Goal: Information Seeking & Learning: Learn about a topic

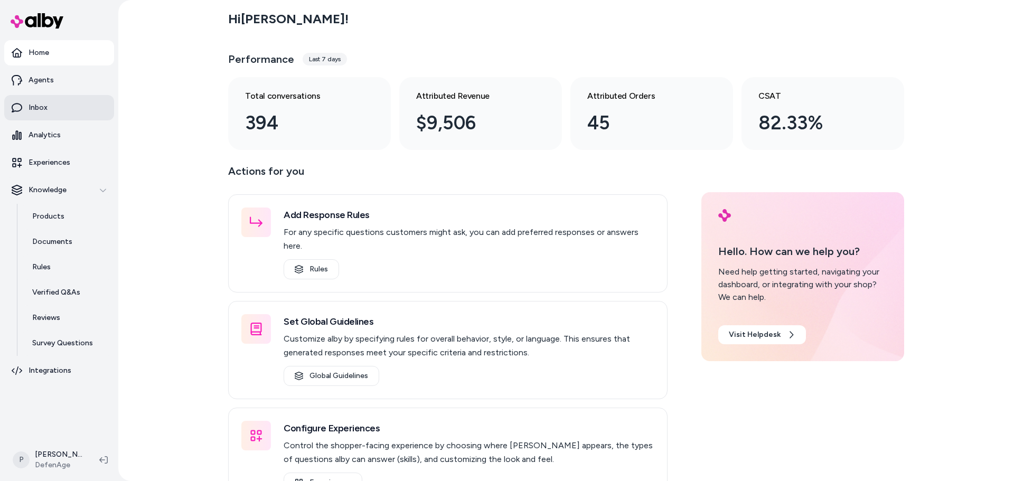
click at [52, 108] on link "Inbox" at bounding box center [59, 107] width 110 height 25
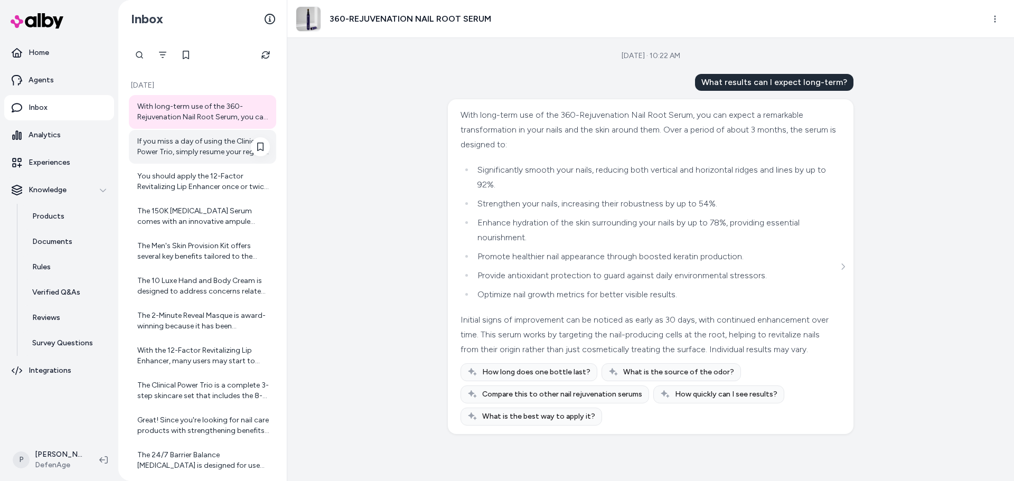
click at [195, 155] on div "If you miss a day of using the Clinical Power Trio, simply resume your regular …" at bounding box center [203, 146] width 133 height 21
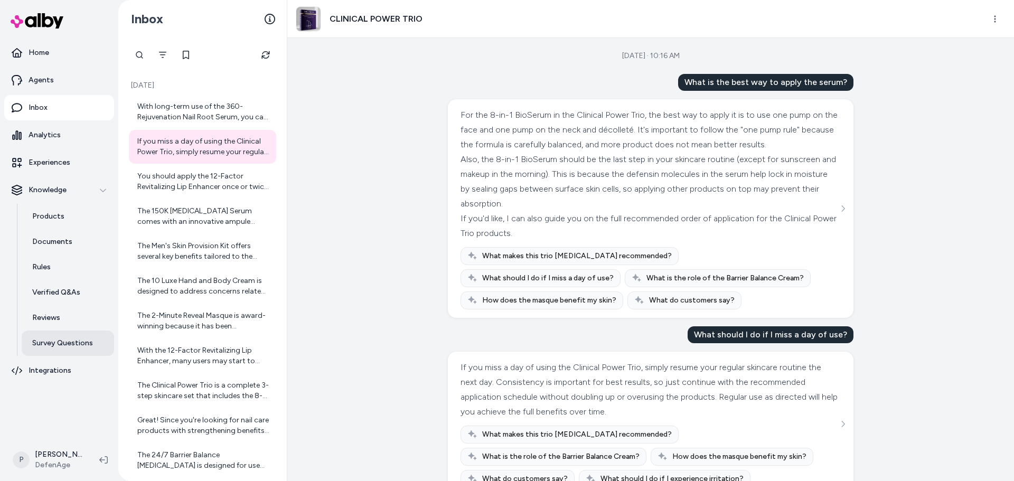
click at [62, 342] on p "Survey Questions" at bounding box center [62, 343] width 61 height 11
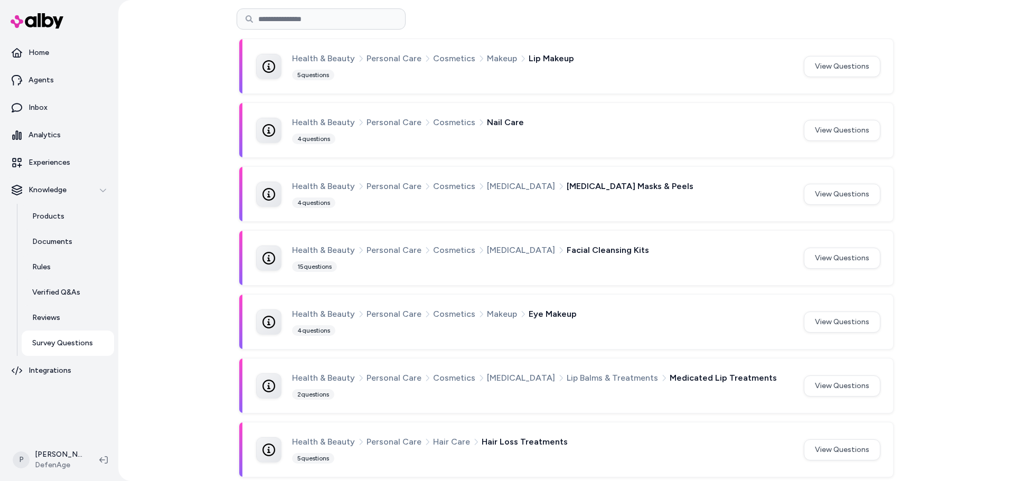
scroll to position [264, 0]
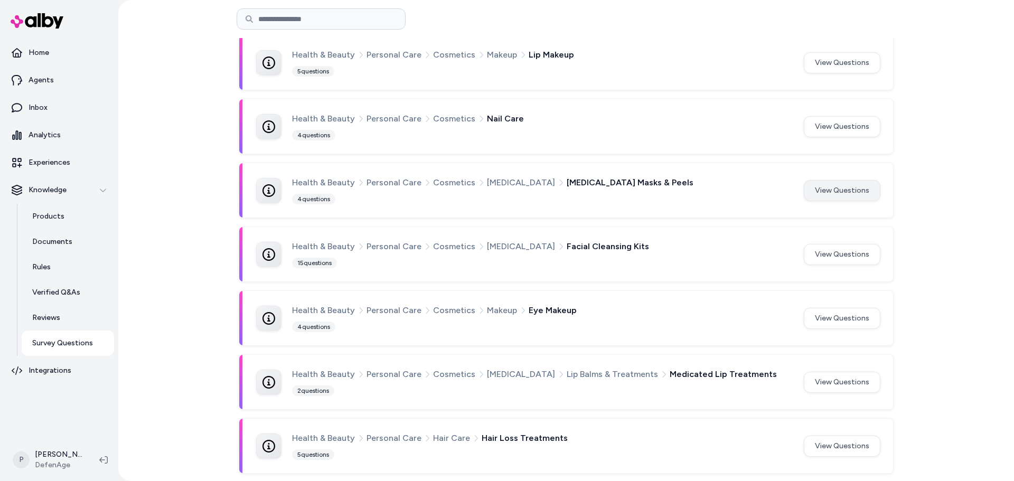
click at [831, 191] on button "View Questions" at bounding box center [842, 190] width 77 height 21
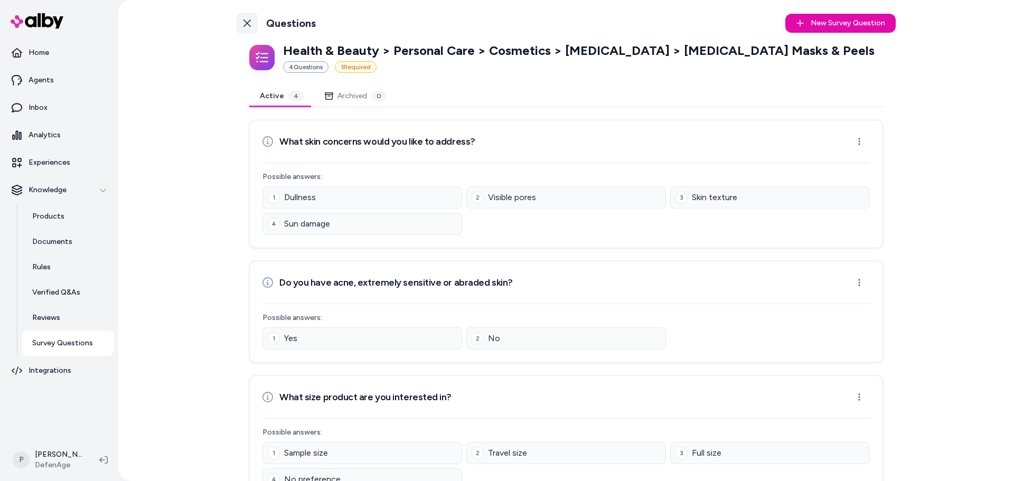
click at [237, 23] on link "Back to Categories" at bounding box center [247, 23] width 21 height 21
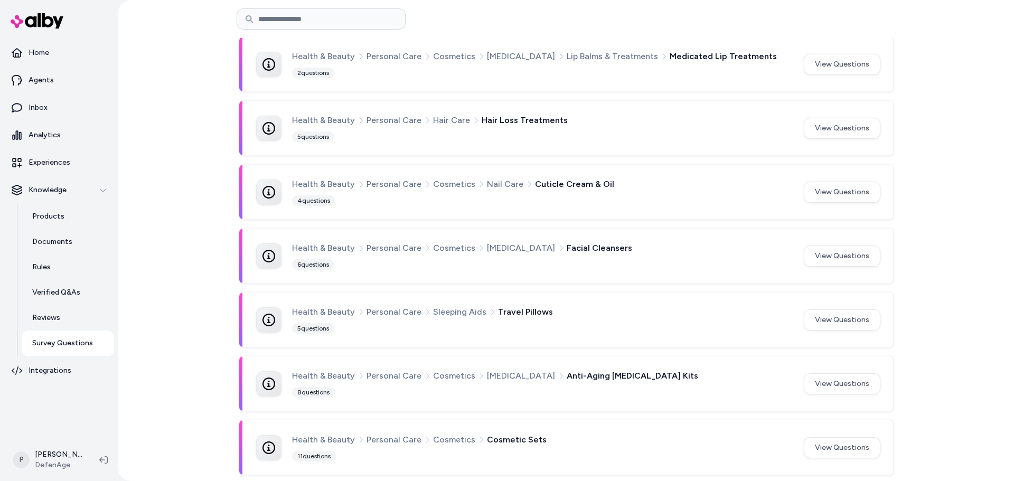
scroll to position [585, 0]
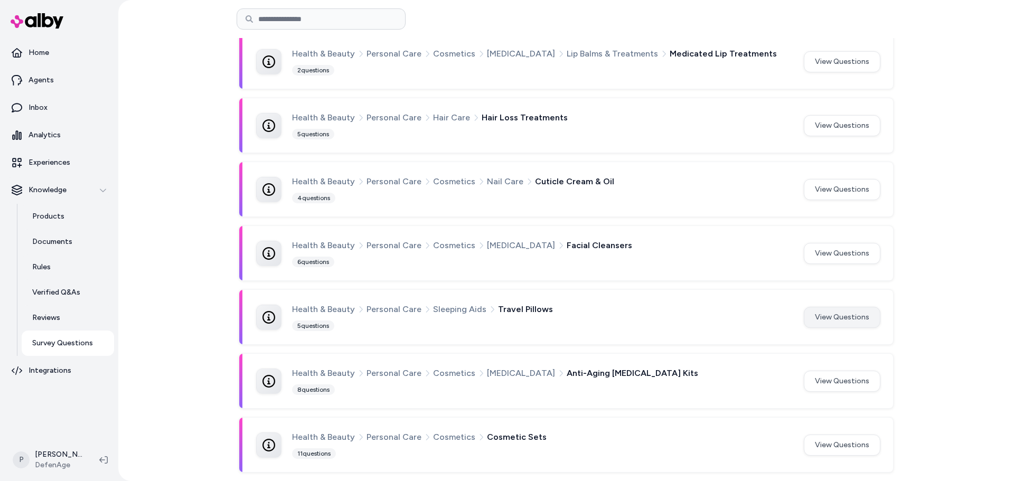
click at [849, 318] on button "View Questions" at bounding box center [842, 317] width 77 height 21
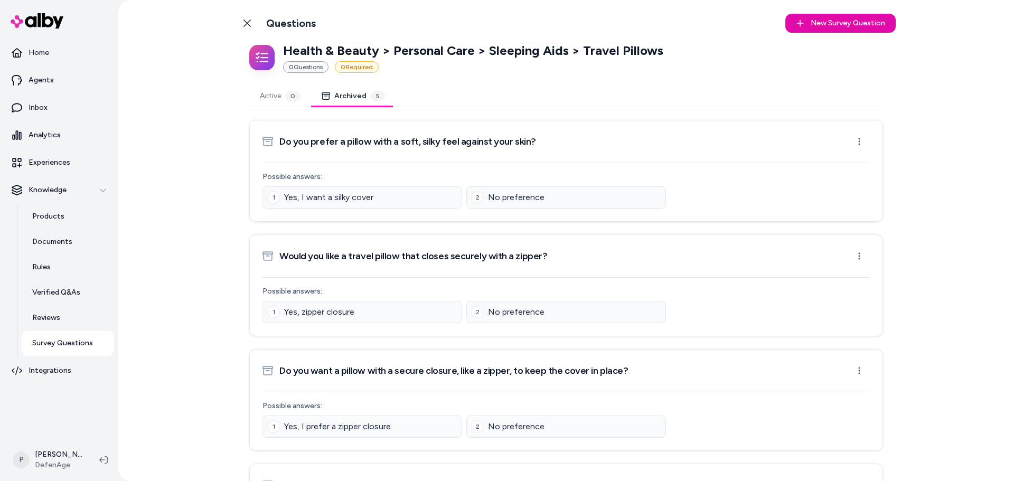
click at [353, 99] on button "Archived 5" at bounding box center [353, 96] width 85 height 21
click at [268, 102] on button "Active 0" at bounding box center [280, 96] width 62 height 21
click at [359, 98] on button "Archived 5" at bounding box center [353, 96] width 85 height 21
click at [271, 106] on button "Active 0" at bounding box center [280, 96] width 62 height 21
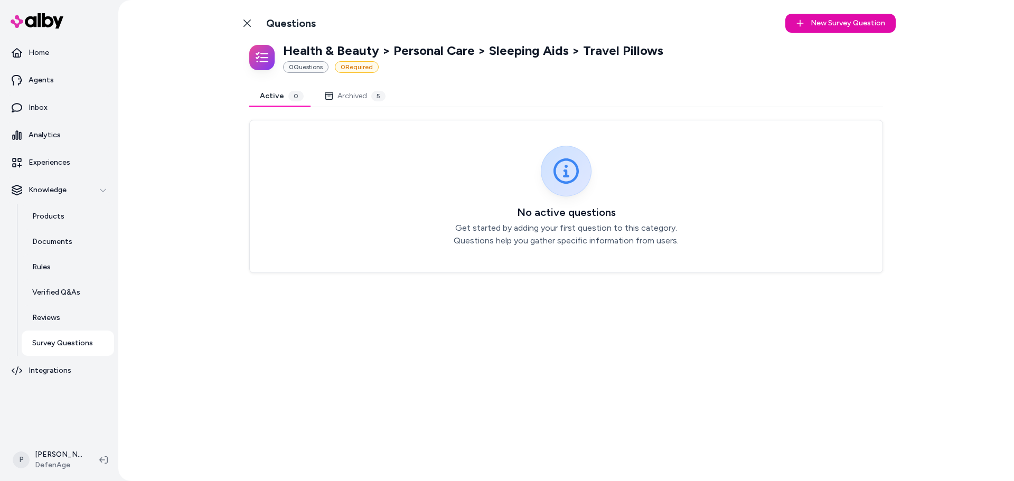
click at [241, 12] on div "Back to Categories Questions New Survey Question New" at bounding box center [566, 23] width 659 height 30
click at [242, 20] on link "Back to Categories" at bounding box center [247, 23] width 21 height 21
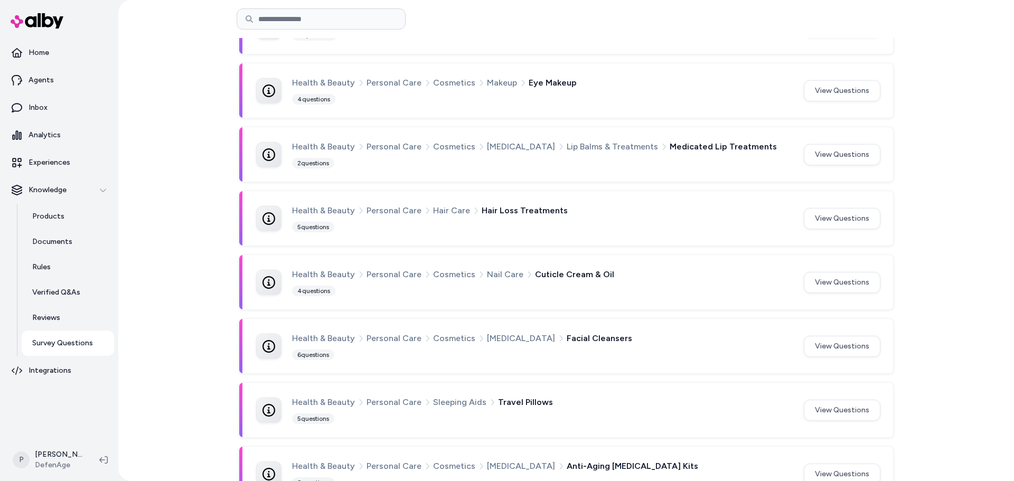
scroll to position [585, 0]
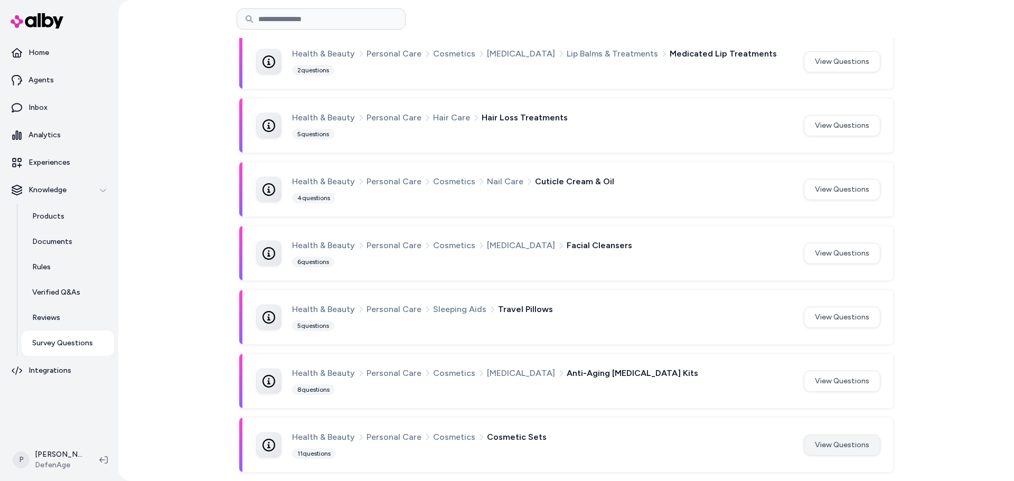
click at [836, 455] on button "View Questions" at bounding box center [842, 445] width 77 height 21
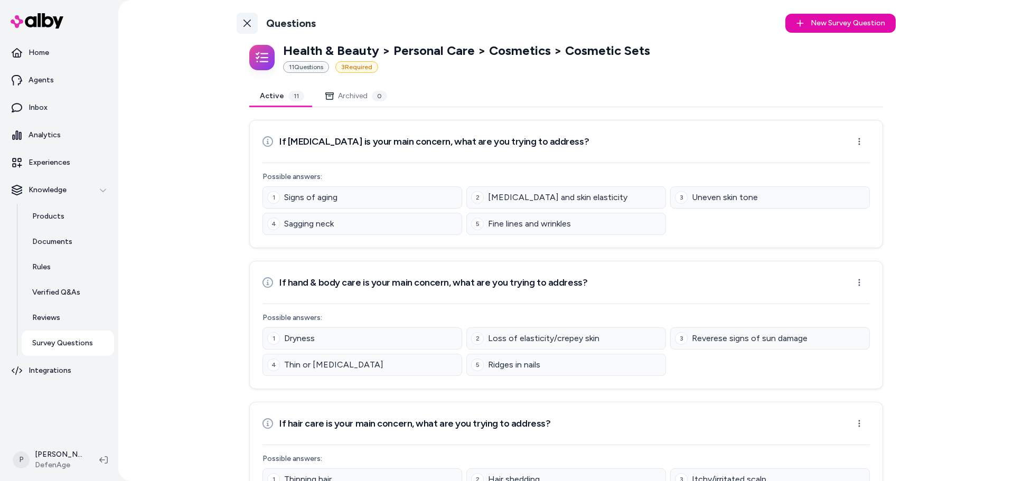
click at [246, 24] on icon at bounding box center [247, 23] width 8 height 8
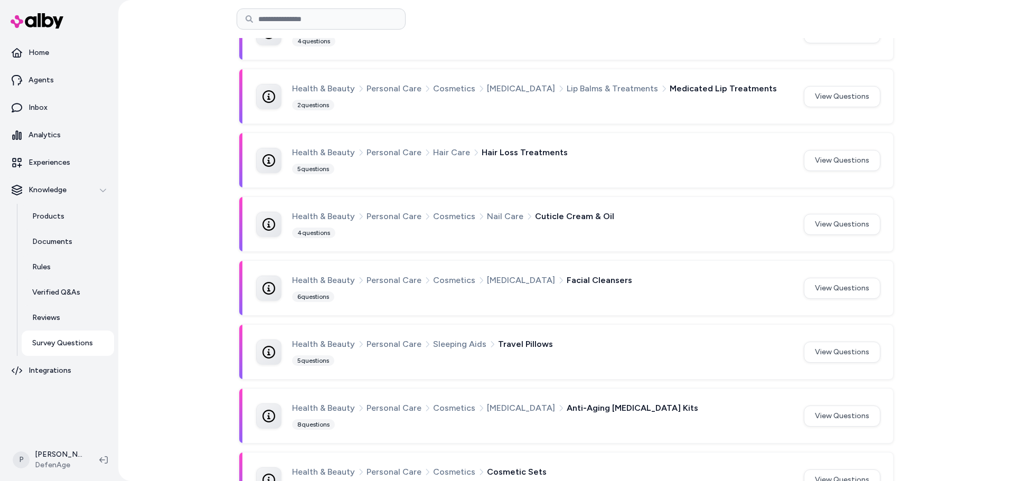
scroll to position [532, 0]
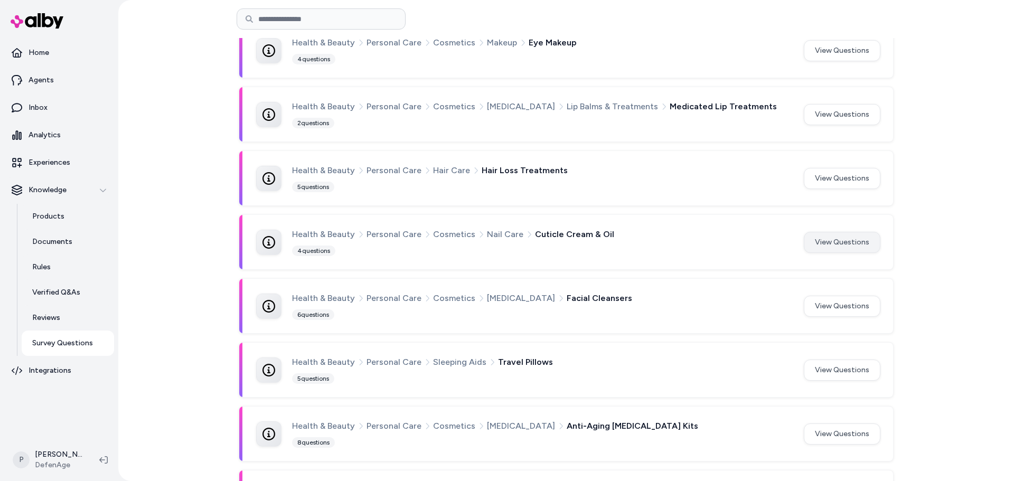
click at [829, 240] on button "View Questions" at bounding box center [842, 242] width 77 height 21
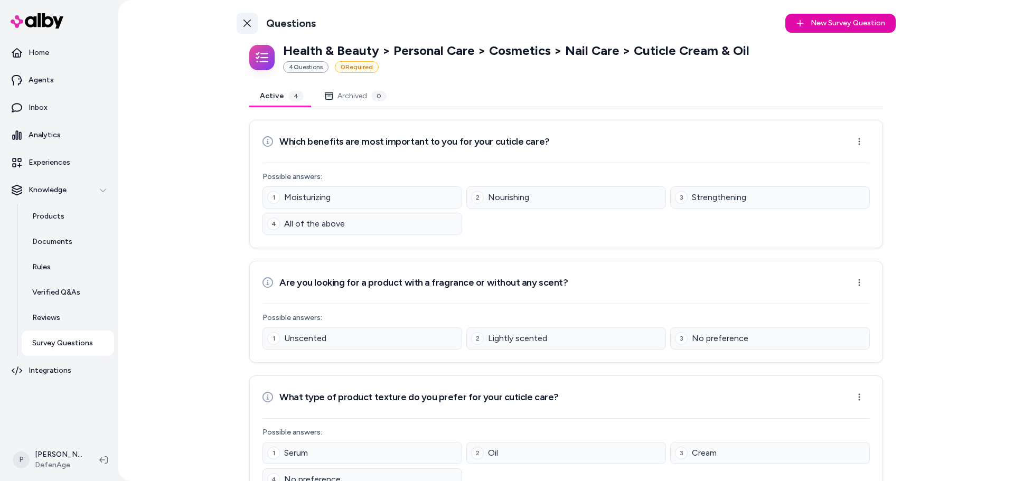
click at [245, 21] on icon at bounding box center [247, 23] width 8 height 8
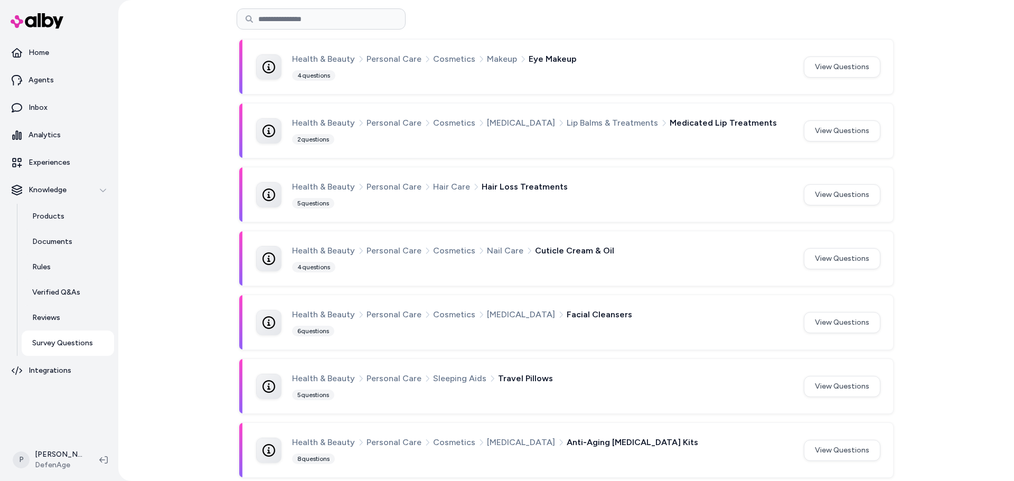
scroll to position [373, 0]
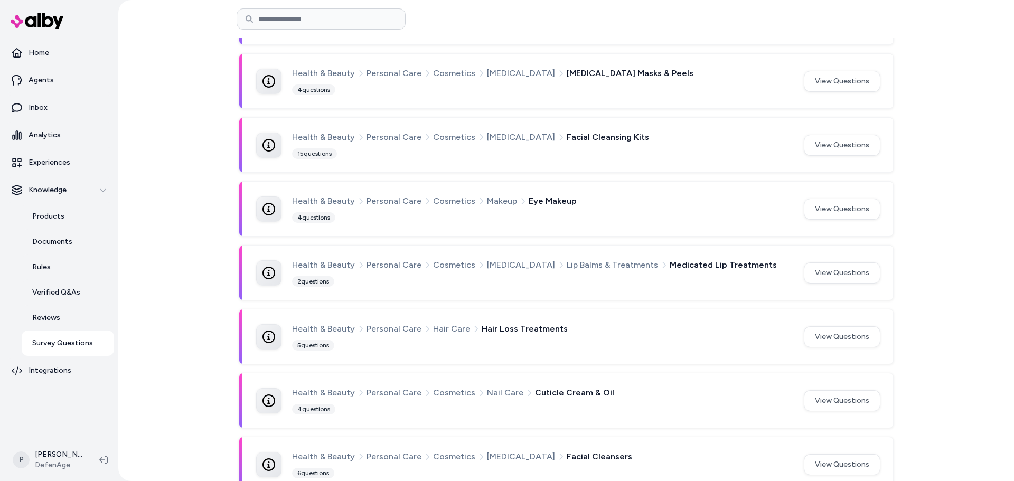
click at [404, 278] on div "Health & Beauty Personal Care Cosmetics [MEDICAL_DATA] Lip Balms & Treatments M…" at bounding box center [541, 272] width 499 height 29
click at [860, 277] on button "View Questions" at bounding box center [842, 273] width 77 height 21
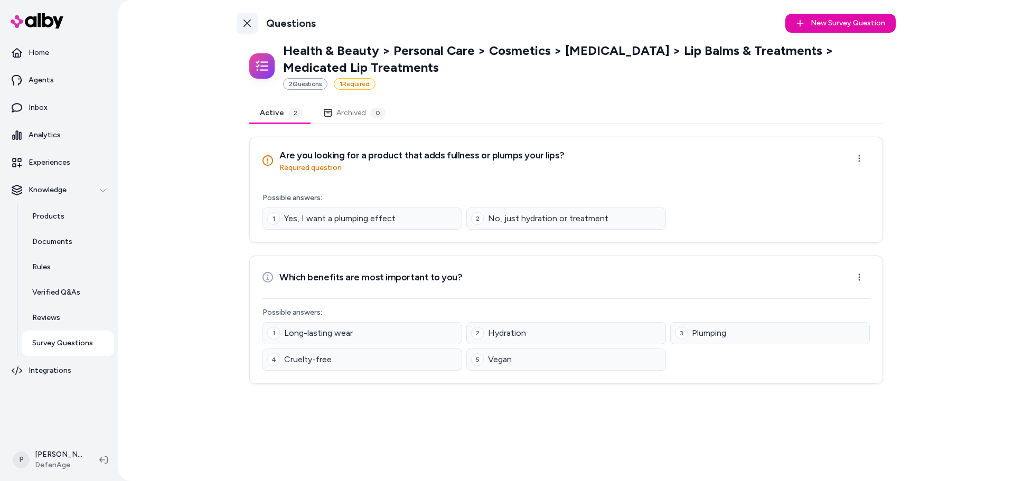
click at [249, 20] on icon at bounding box center [247, 23] width 8 height 8
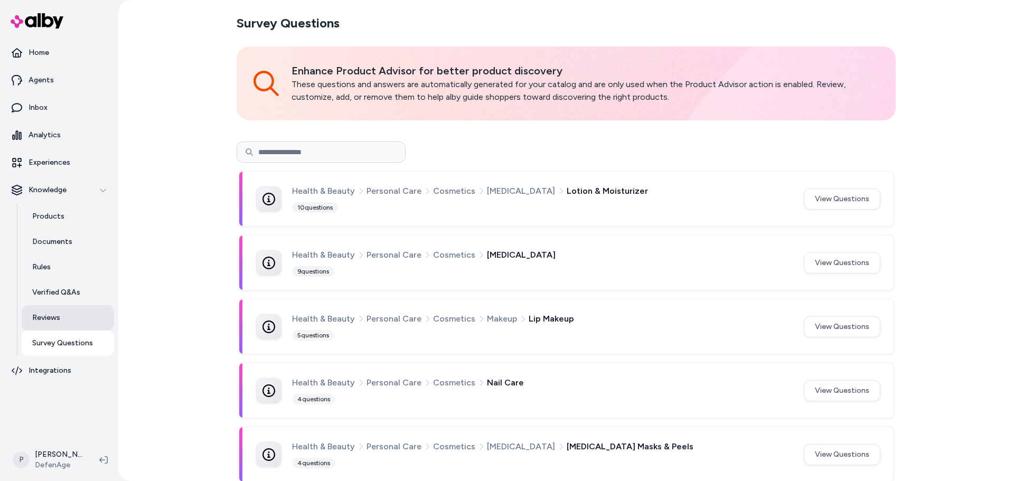
click at [64, 318] on link "Reviews" at bounding box center [68, 317] width 92 height 25
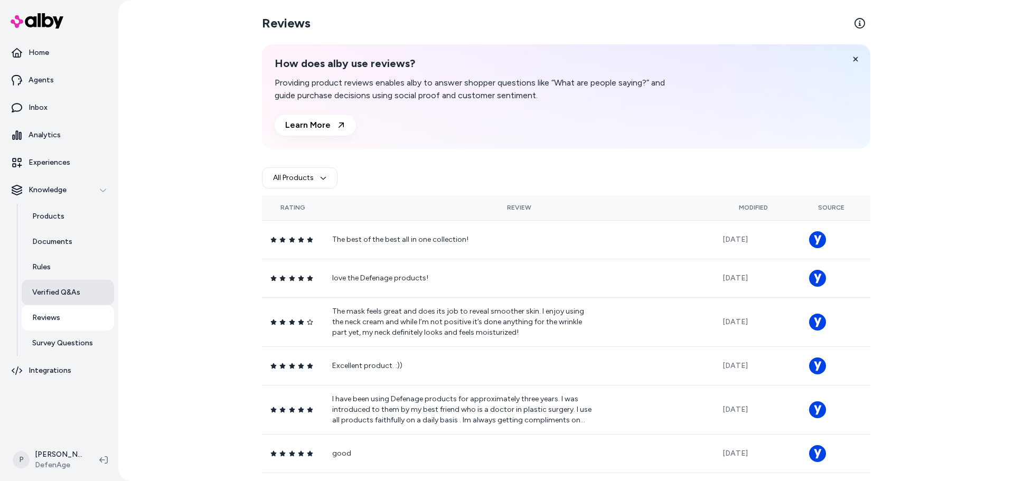
click at [70, 298] on link "Verified Q&As" at bounding box center [68, 292] width 92 height 25
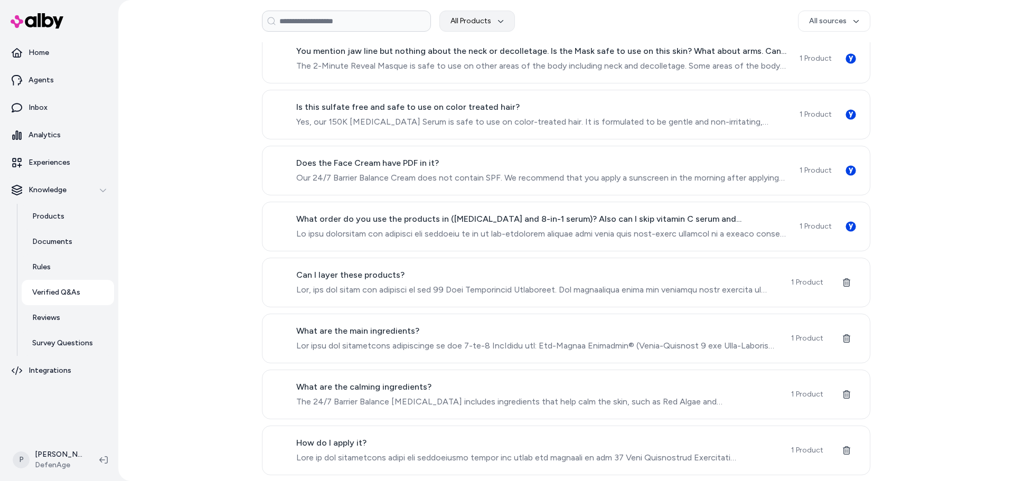
scroll to position [1019, 0]
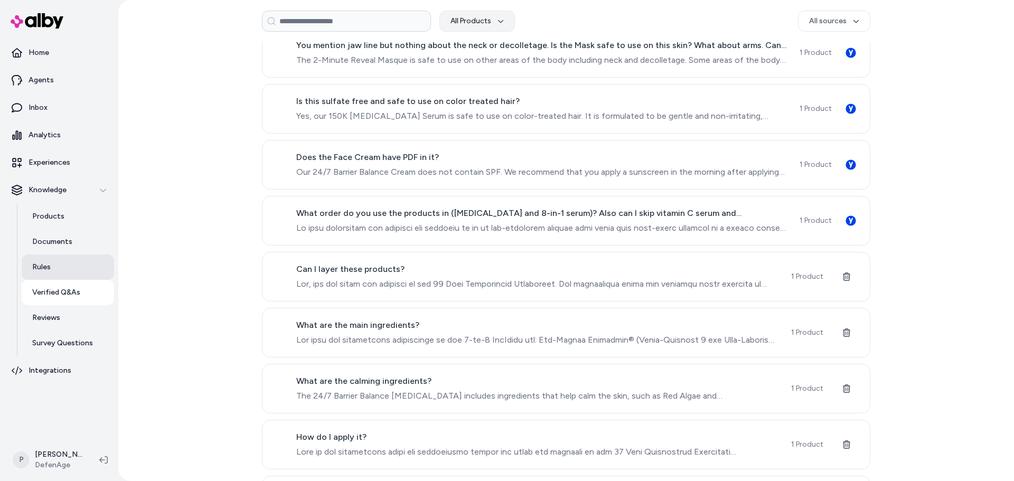
click at [51, 273] on link "Rules" at bounding box center [68, 267] width 92 height 25
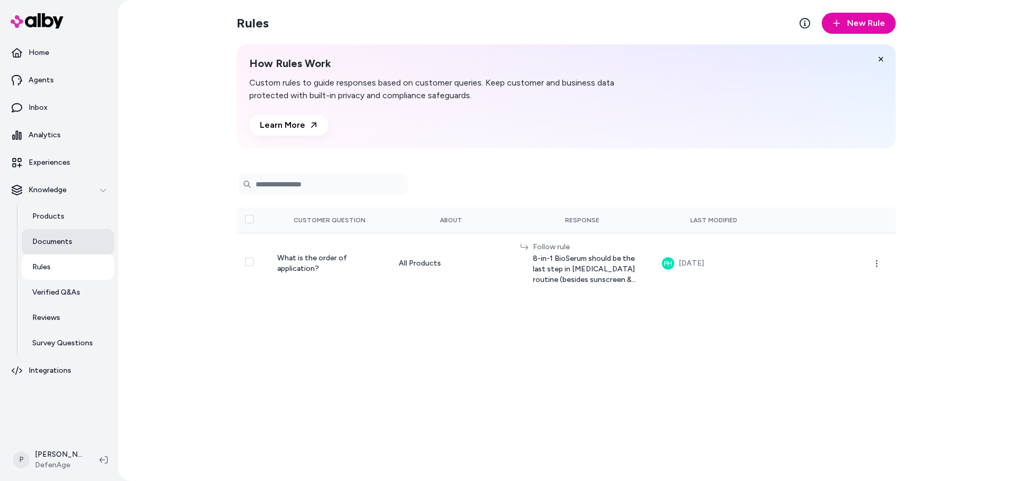
click at [70, 239] on p "Documents" at bounding box center [52, 242] width 40 height 11
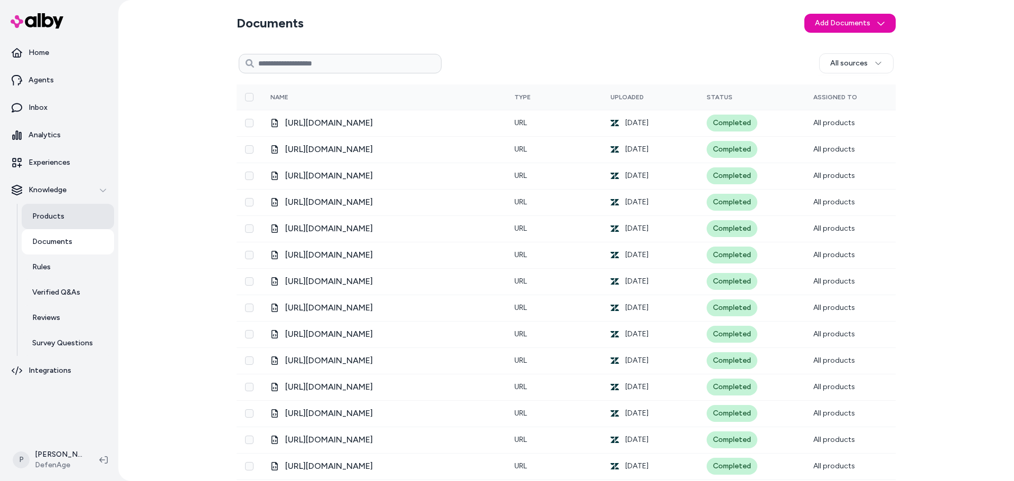
click at [67, 216] on link "Products" at bounding box center [68, 216] width 92 height 25
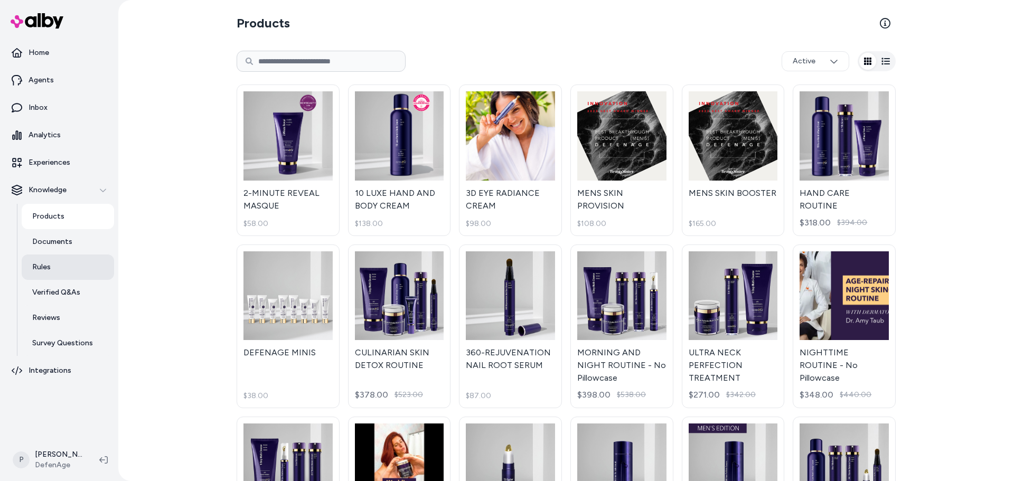
click at [53, 274] on link "Rules" at bounding box center [68, 267] width 92 height 25
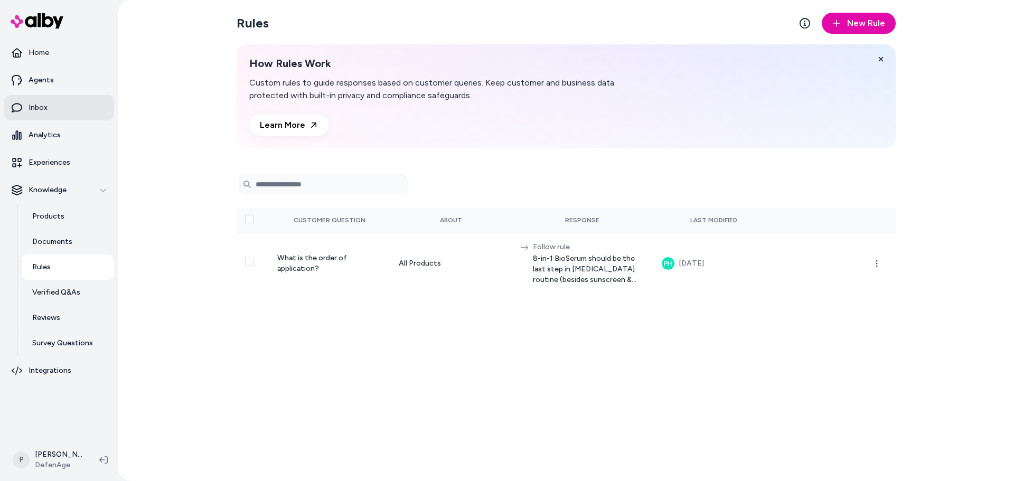
click at [62, 108] on link "Inbox" at bounding box center [59, 107] width 110 height 25
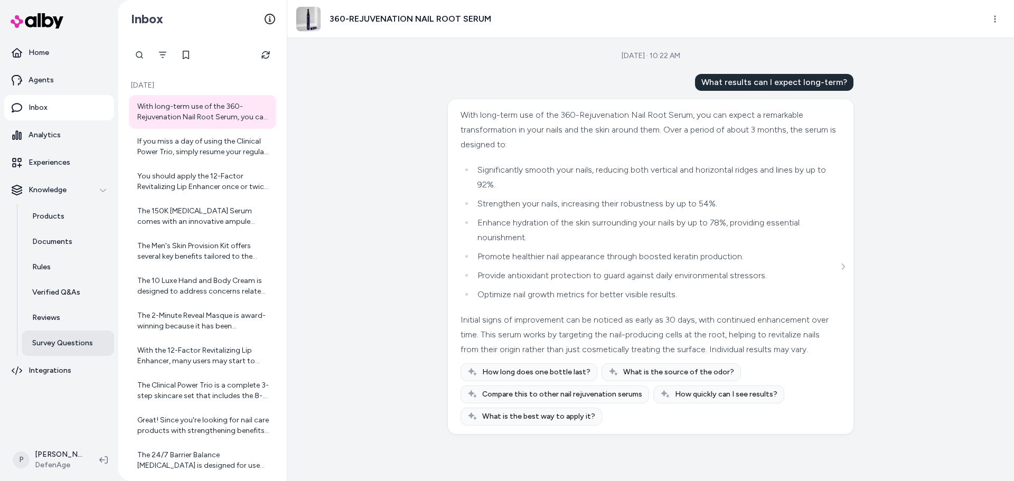
click at [90, 343] on p "Survey Questions" at bounding box center [62, 343] width 61 height 11
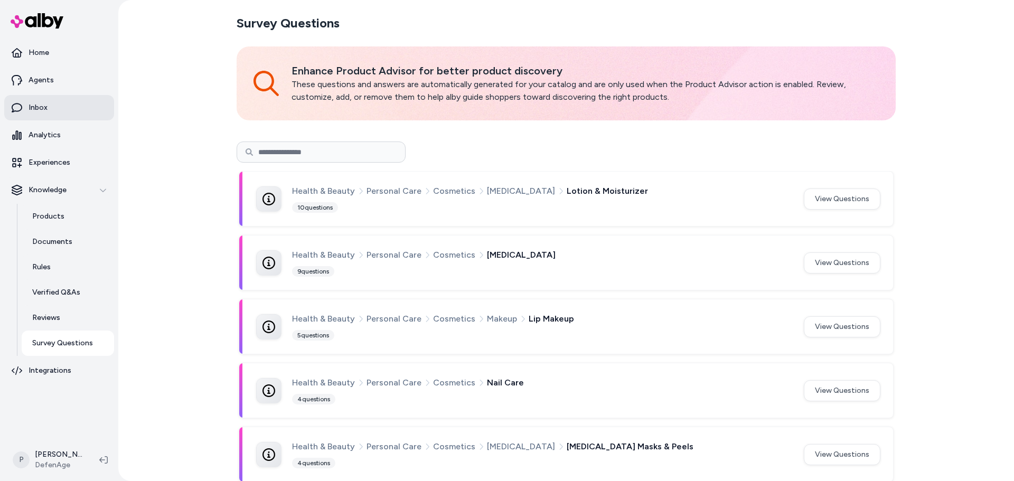
click at [64, 111] on link "Inbox" at bounding box center [59, 107] width 110 height 25
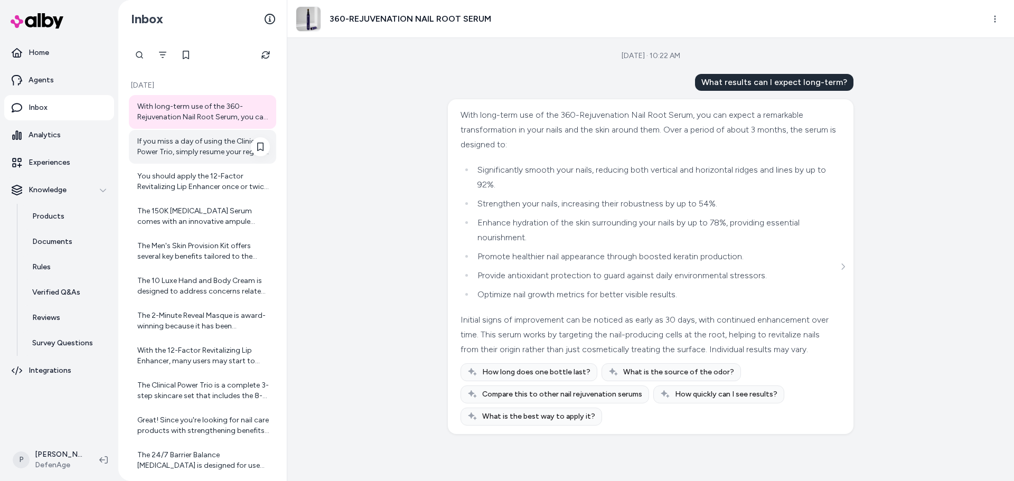
click at [195, 157] on div "If you miss a day of using the Clinical Power Trio, simply resume your regular …" at bounding box center [202, 147] width 147 height 34
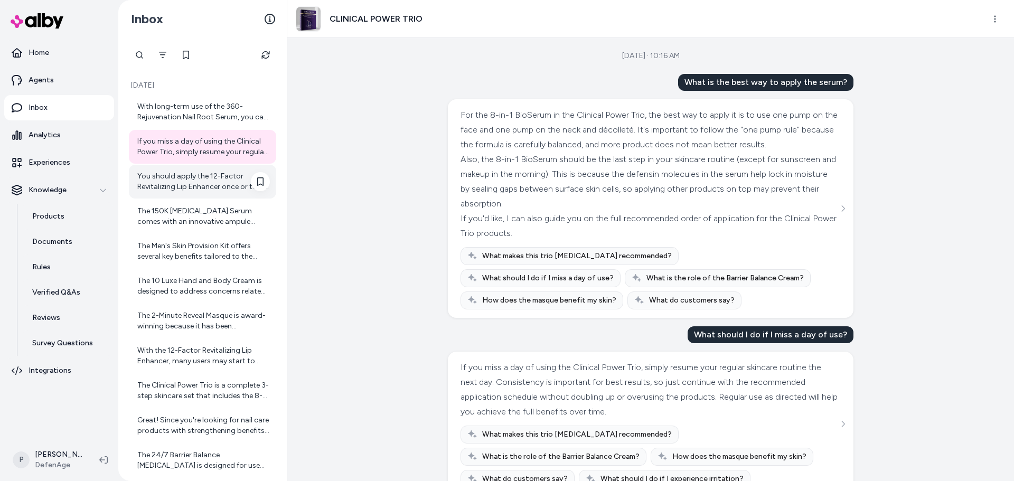
click at [151, 171] on div "You should apply the 12-Factor Revitalizing Lip Enhancer once or twice daily. T…" at bounding box center [203, 181] width 133 height 21
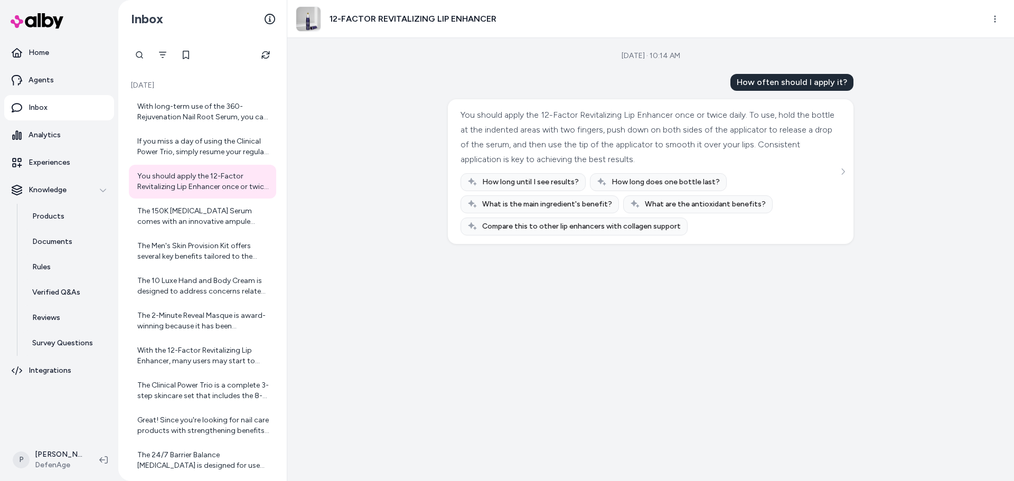
click at [125, 210] on div "[DATE] With long-term use of the 360-Rejuvenation Nail Root Serum, you can expe…" at bounding box center [203, 347] width 156 height 554
click at [184, 211] on div "The 150K [MEDICAL_DATA] Serum comes with an innovative ampule applicator design…" at bounding box center [203, 216] width 133 height 21
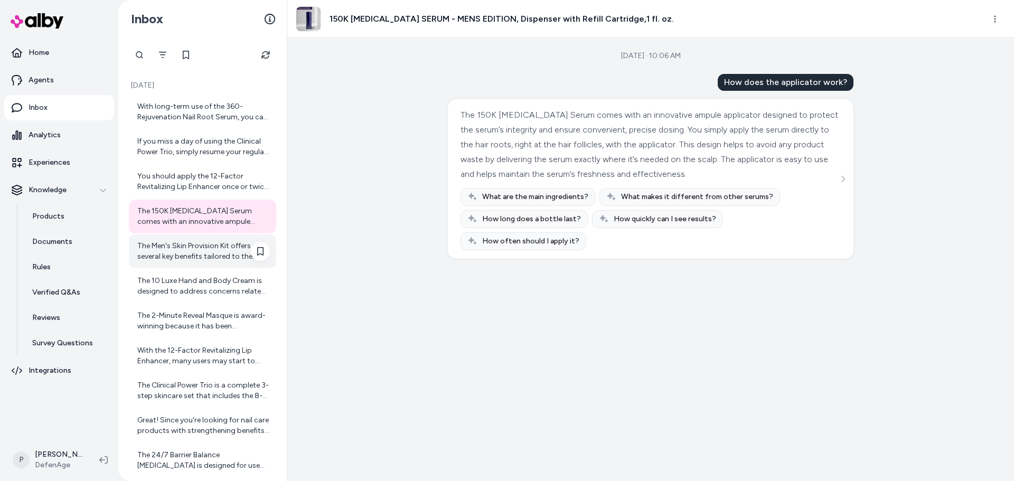
click at [188, 249] on div "The Men's Skin Provision Kit offers several key benefits tailored to the unique…" at bounding box center [203, 251] width 133 height 21
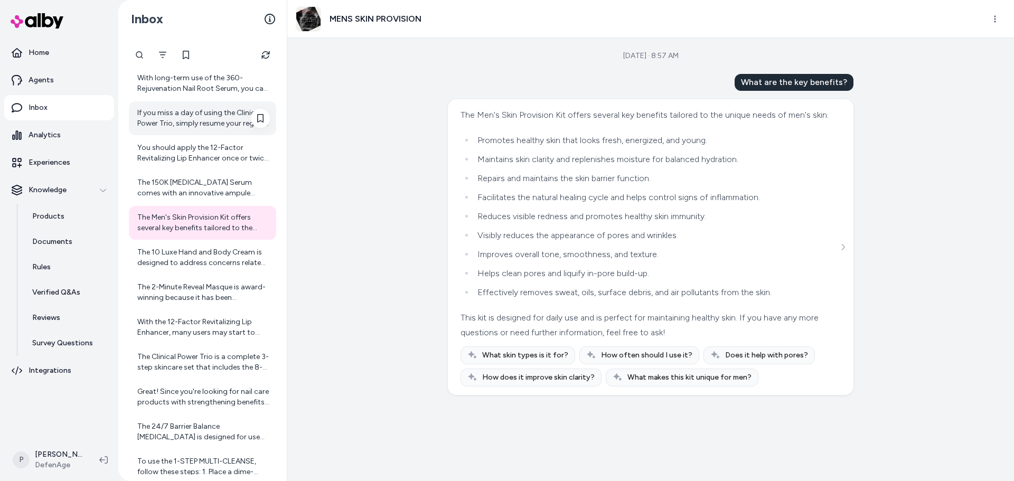
scroll to position [53, 0]
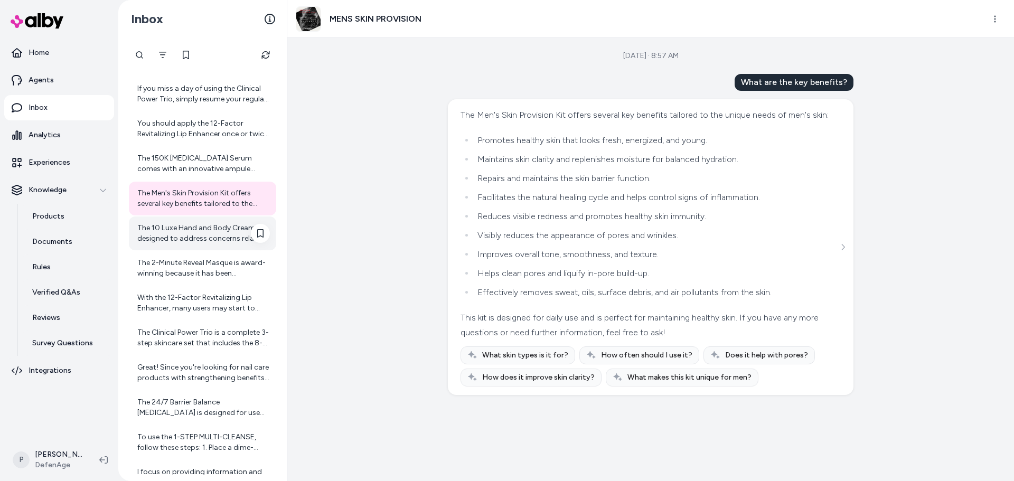
click at [185, 220] on div "The 10 Luxe Hand and Body Cream is designed to address concerns related to [MED…" at bounding box center [202, 234] width 147 height 34
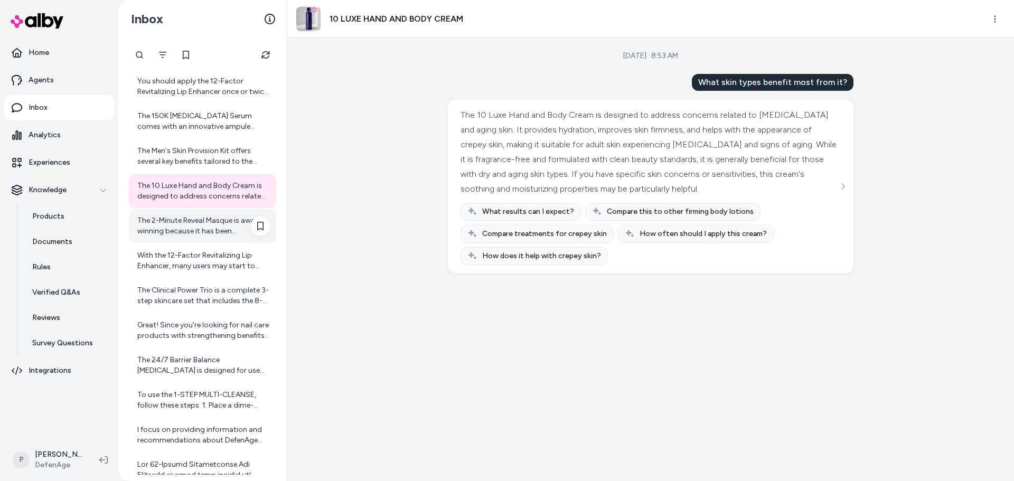
scroll to position [149, 0]
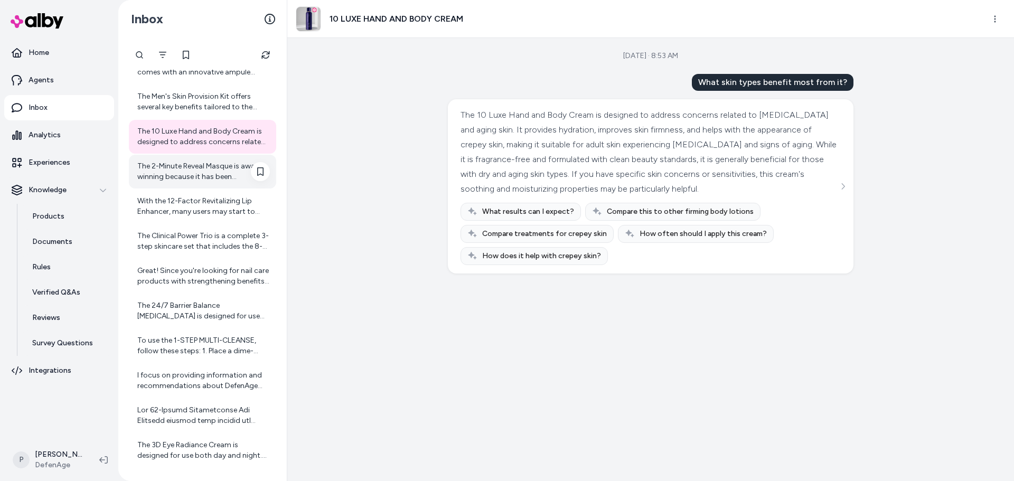
click at [213, 180] on div "The 2-Minute Reveal Masque is award-winning because it has been recognized by N…" at bounding box center [203, 171] width 133 height 21
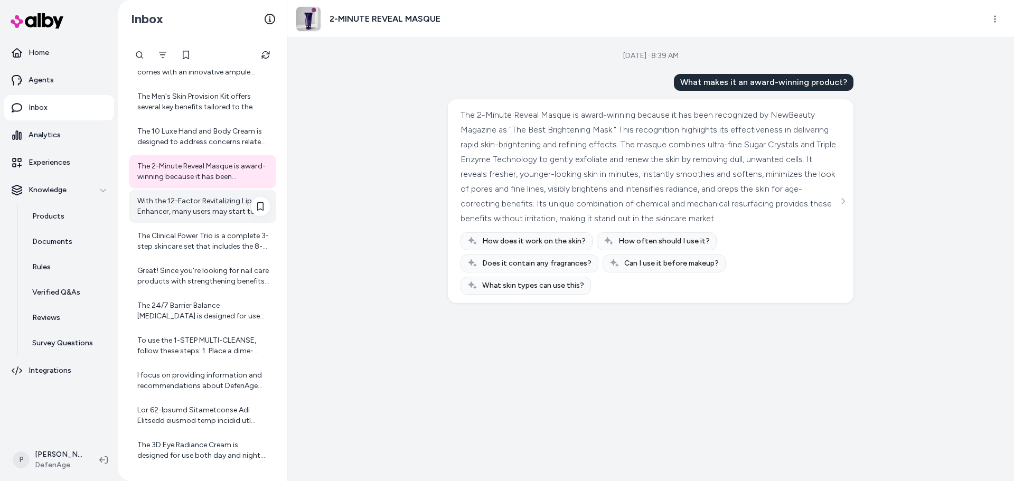
click at [195, 210] on div "With the 12-Factor Revitalizing Lip Enhancer, many users may start to notice in…" at bounding box center [203, 206] width 133 height 21
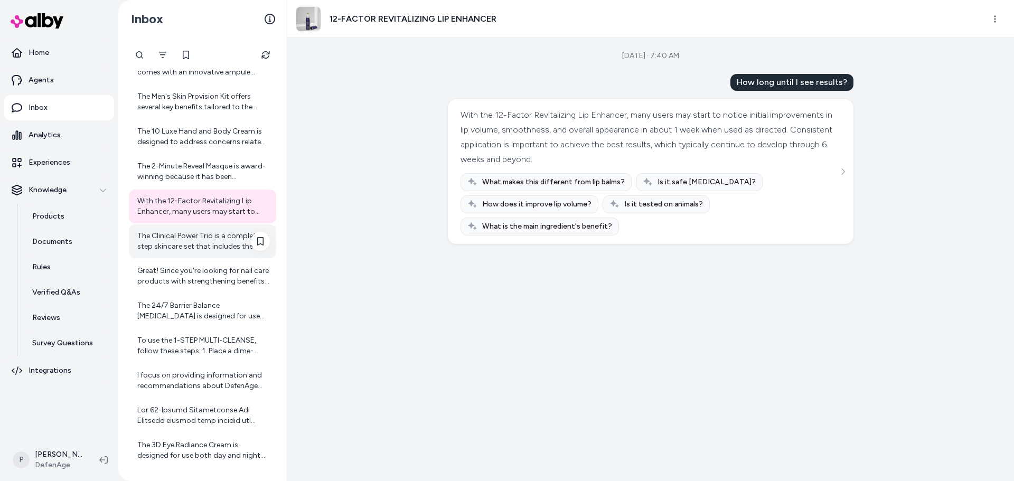
click at [204, 235] on div "The Clinical Power Trio is a complete 3-step skincare set that includes the 8-i…" at bounding box center [203, 241] width 133 height 21
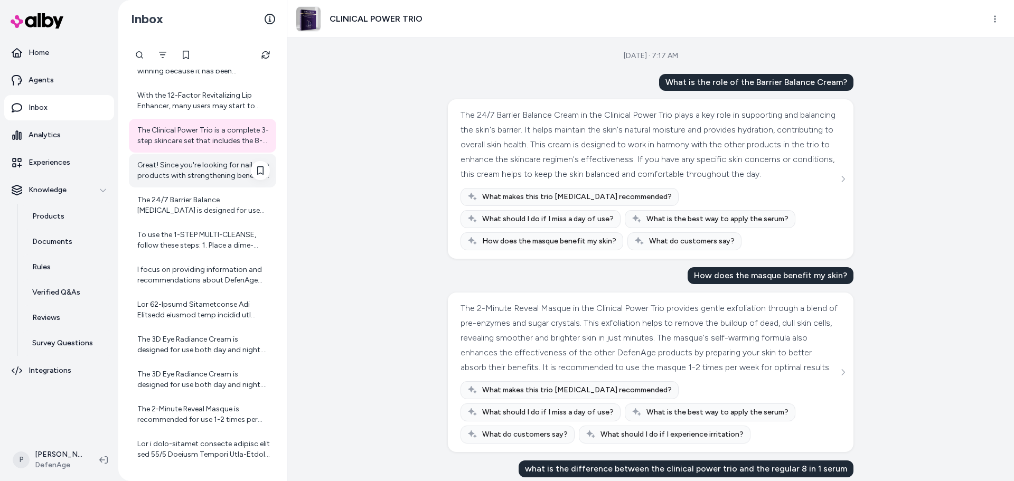
click at [197, 181] on div "Great! Since you're looking for nail care products with strengthening benefits,…" at bounding box center [203, 170] width 133 height 21
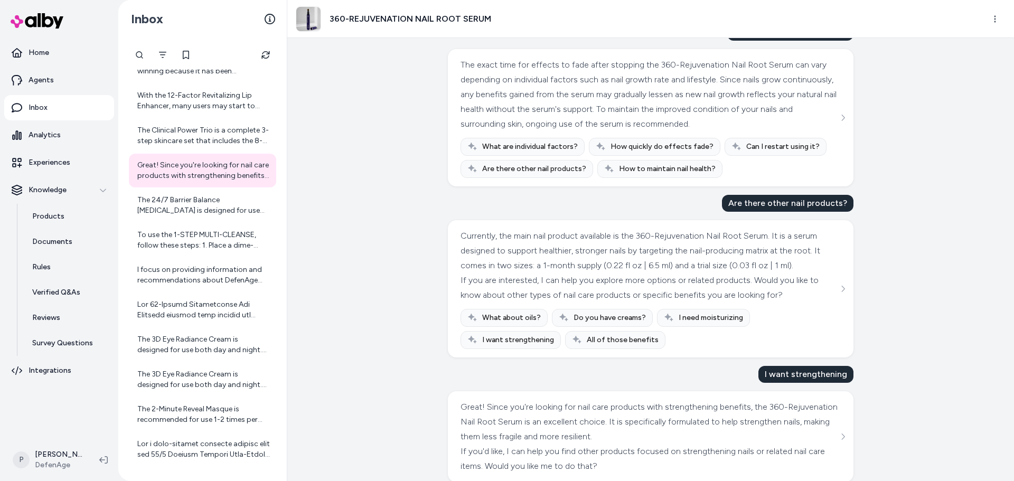
scroll to position [983, 0]
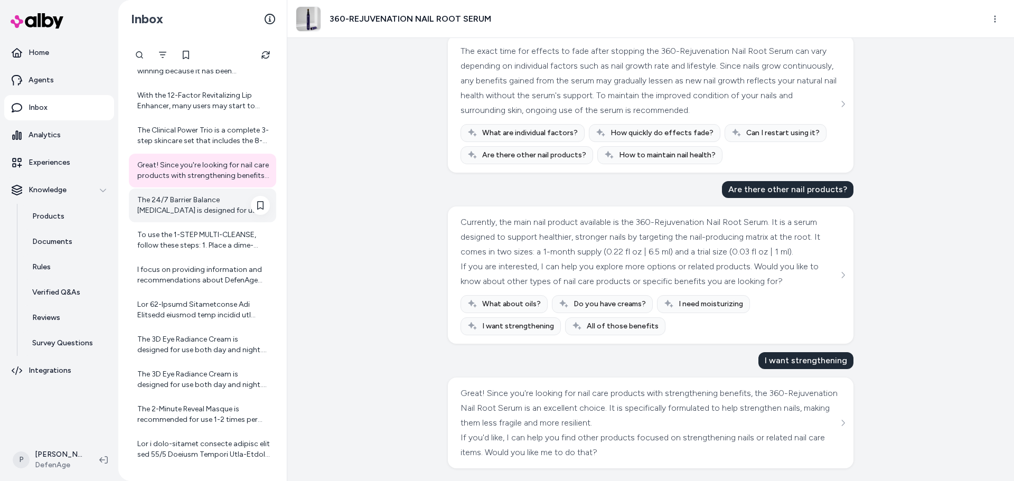
click at [188, 207] on div "The 24/7 Barrier Balance [MEDICAL_DATA] is designed for use both morning and ev…" at bounding box center [203, 205] width 133 height 21
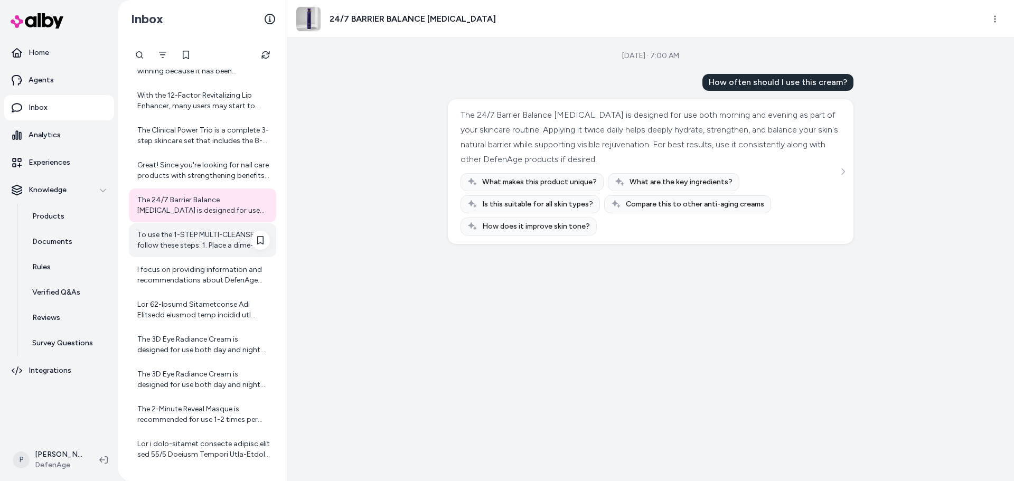
click at [212, 250] on div "To use the 1-STEP MULTI-CLEANSE, follow these steps: 1. Place a dime-sized port…" at bounding box center [203, 240] width 133 height 21
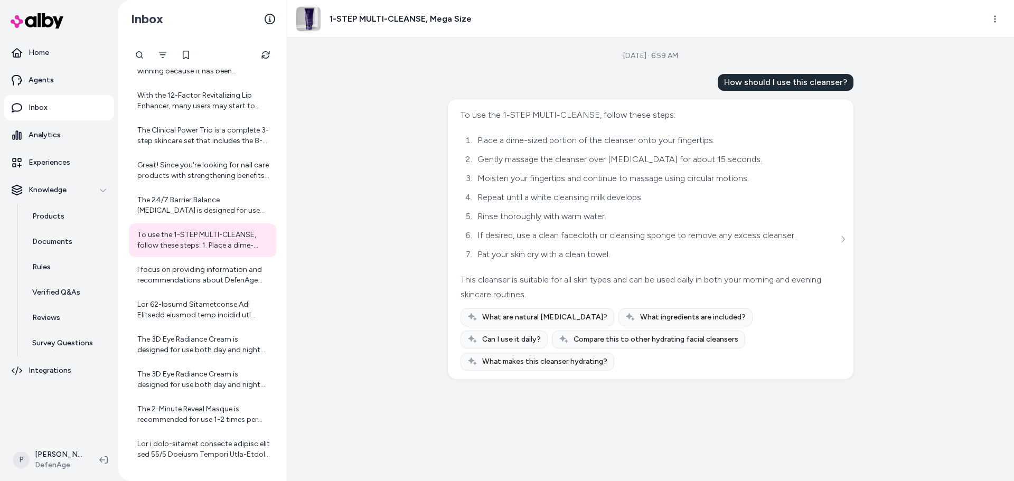
scroll to position [361, 0]
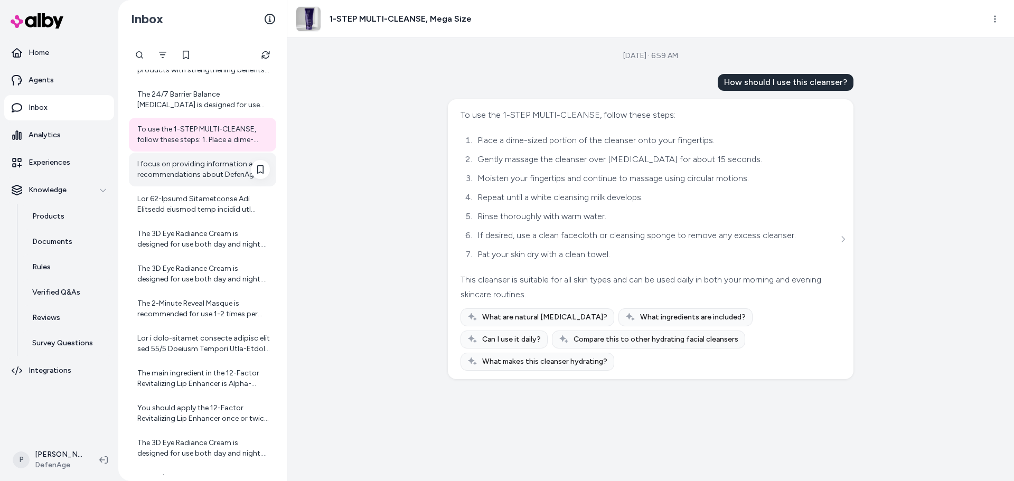
click at [207, 175] on div "I focus on providing information and recommendations about DefenAge products an…" at bounding box center [203, 169] width 133 height 21
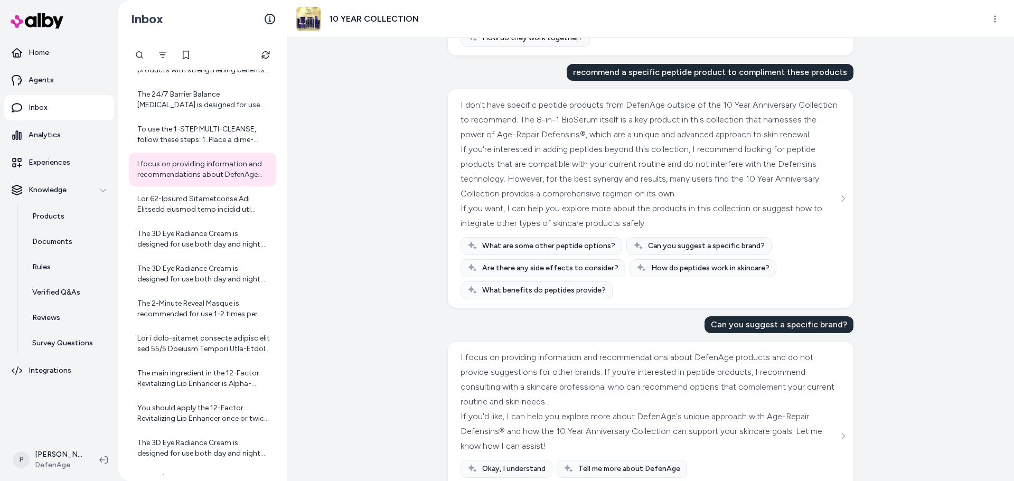
scroll to position [2053, 0]
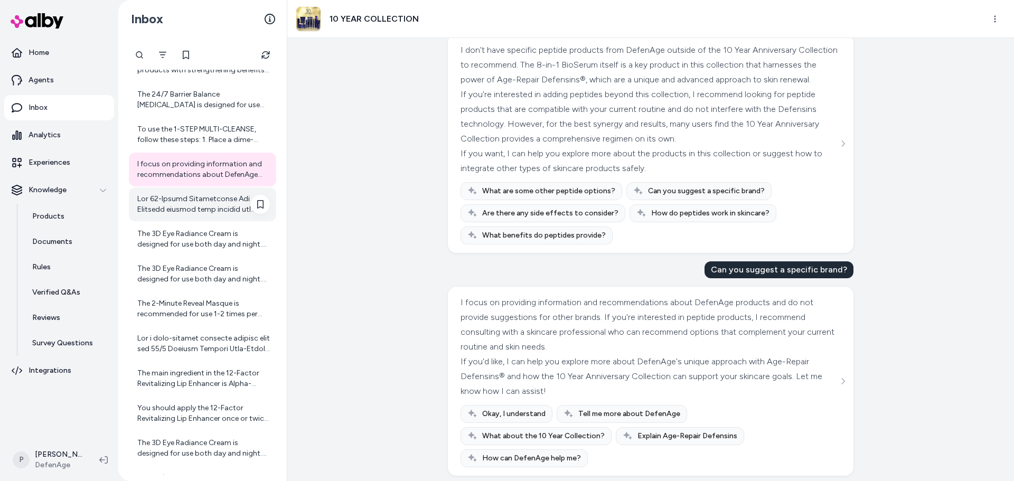
click at [183, 207] on div at bounding box center [203, 204] width 133 height 21
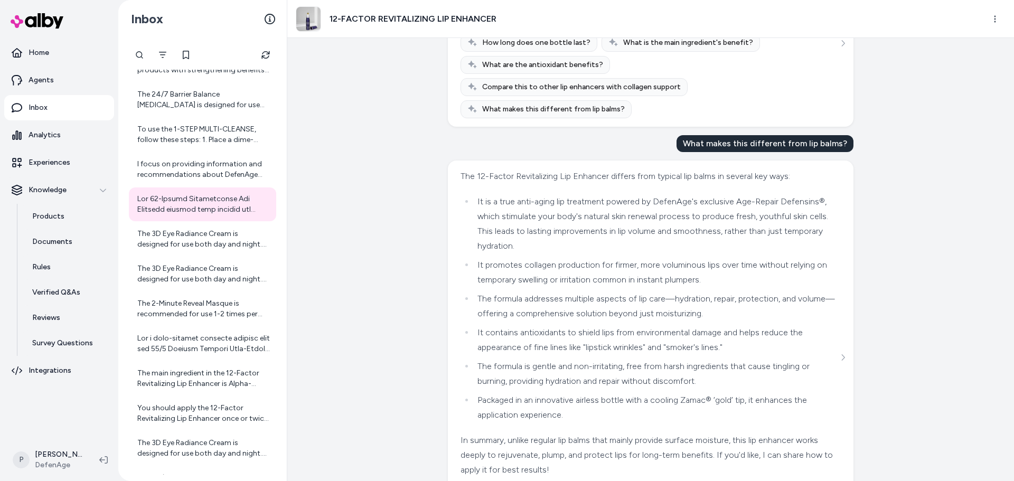
scroll to position [382, 0]
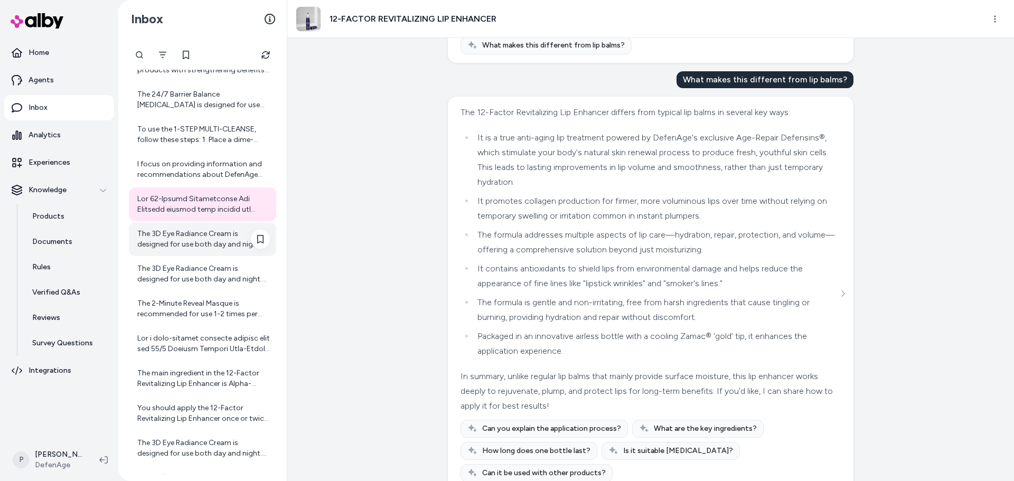
click at [200, 238] on div "The 3D Eye Radiance Cream is designed for use both day and night. For best resu…" at bounding box center [203, 239] width 133 height 21
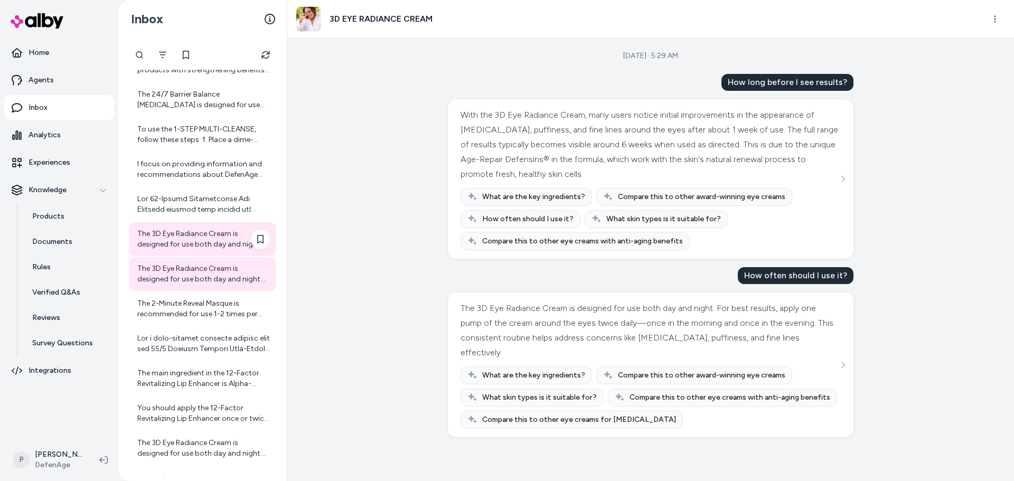
scroll to position [466, 0]
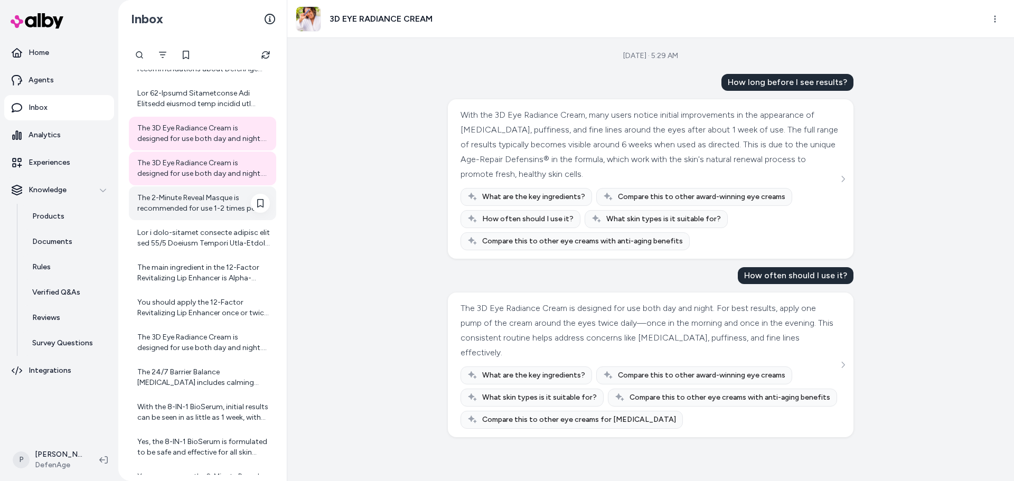
click at [189, 213] on div "The 2-Minute Reveal Masque is recommended for use 1-2 times per week. Using it …" at bounding box center [203, 203] width 133 height 21
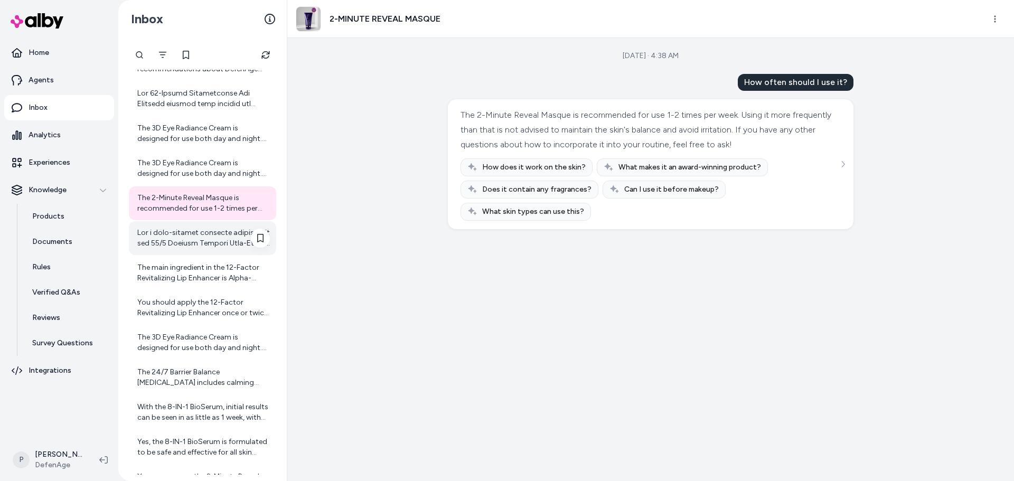
click at [186, 232] on div at bounding box center [203, 238] width 133 height 21
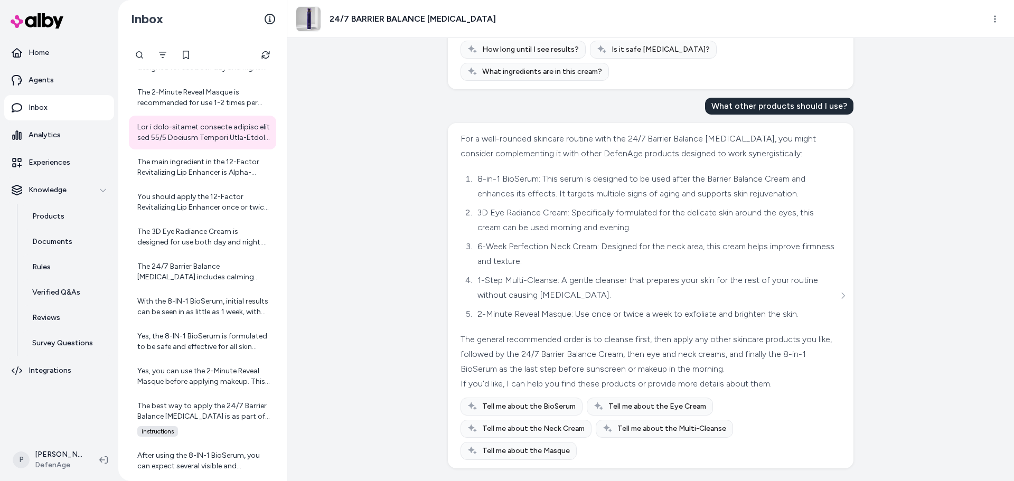
scroll to position [586, 0]
click at [156, 158] on div "The main ingredient in the 12-Factor Revitalizing Lip Enhancer is Alpha-Defensi…" at bounding box center [203, 167] width 133 height 21
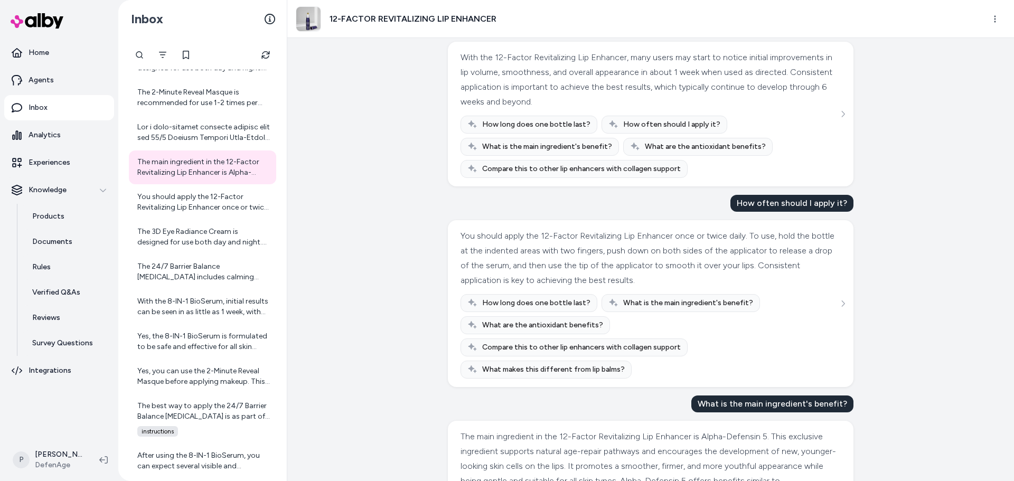
scroll to position [140, 0]
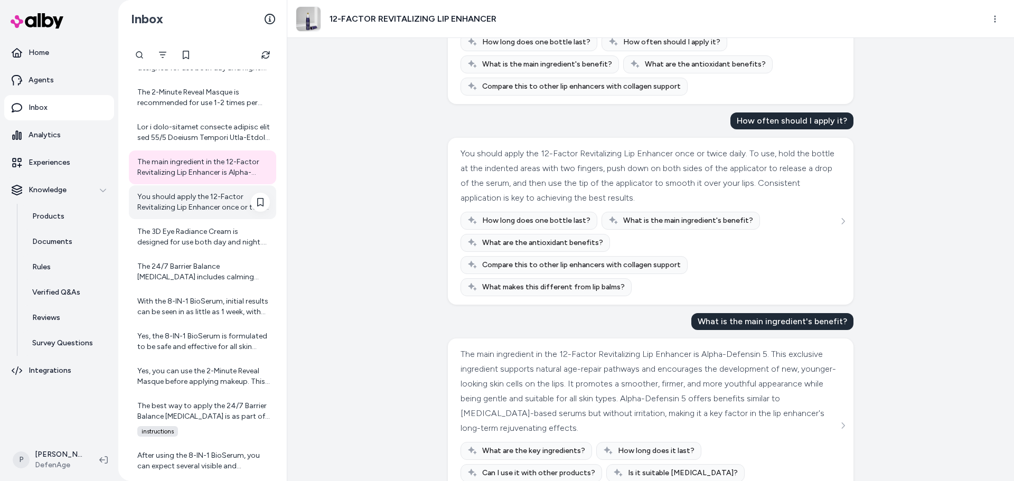
click at [231, 198] on div "You should apply the 12-Factor Revitalizing Lip Enhancer once or twice daily. T…" at bounding box center [203, 202] width 133 height 21
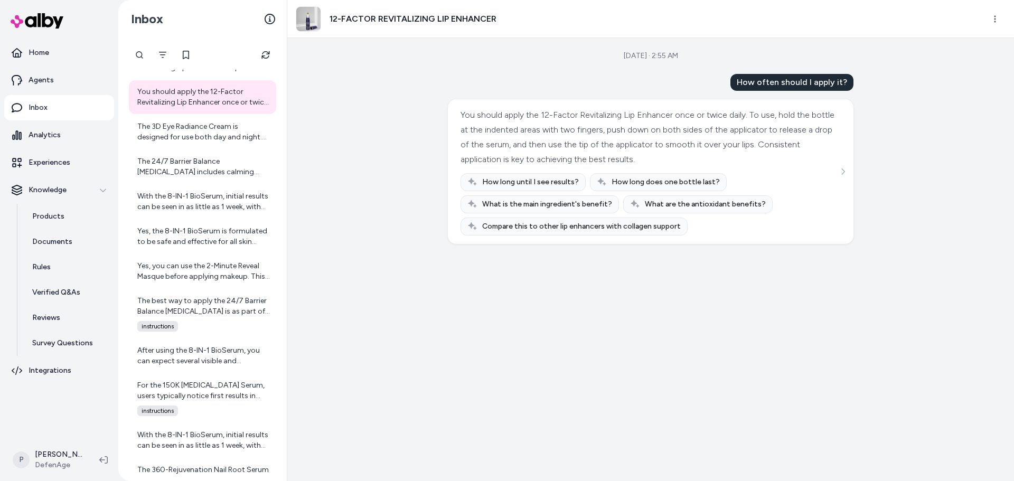
scroll to position [678, 0]
click at [199, 138] on div "The 3D Eye Radiance Cream is designed for use both day and night. For best resu…" at bounding box center [203, 131] width 133 height 21
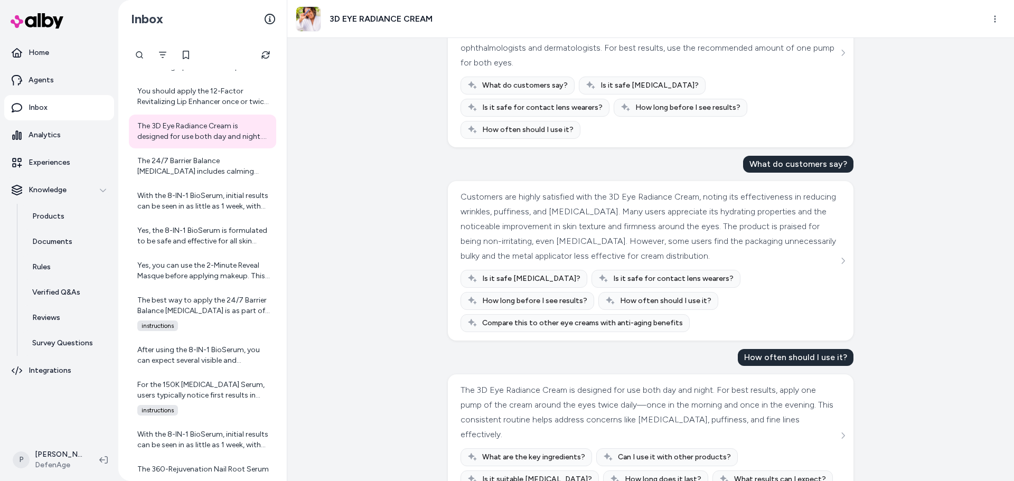
scroll to position [147, 0]
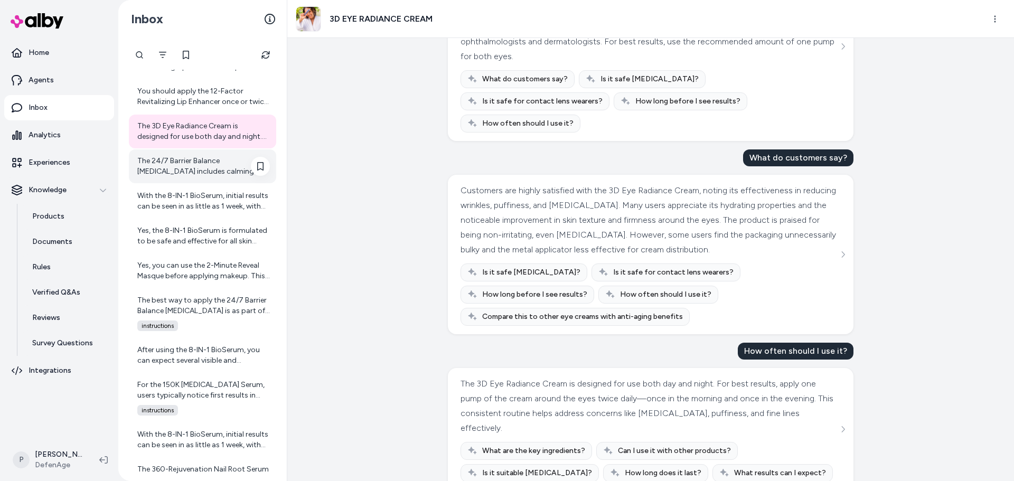
click at [155, 171] on div "The 24/7 Barrier Balance [MEDICAL_DATA] includes calming ingredients like Red A…" at bounding box center [203, 166] width 133 height 21
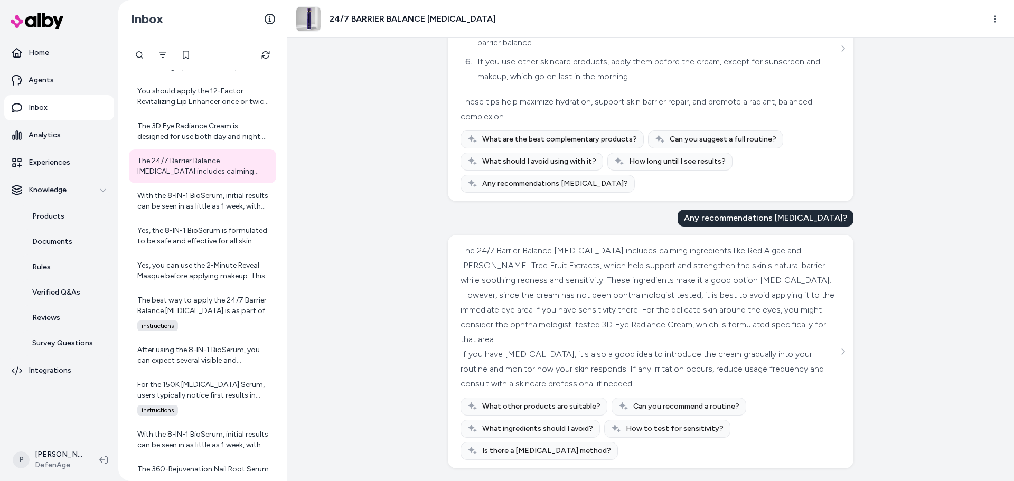
scroll to position [1374, 0]
click at [186, 201] on div "With the 8-IN-1 BioSerum, initial results can be seen in as little as 1 week, w…" at bounding box center [203, 201] width 133 height 21
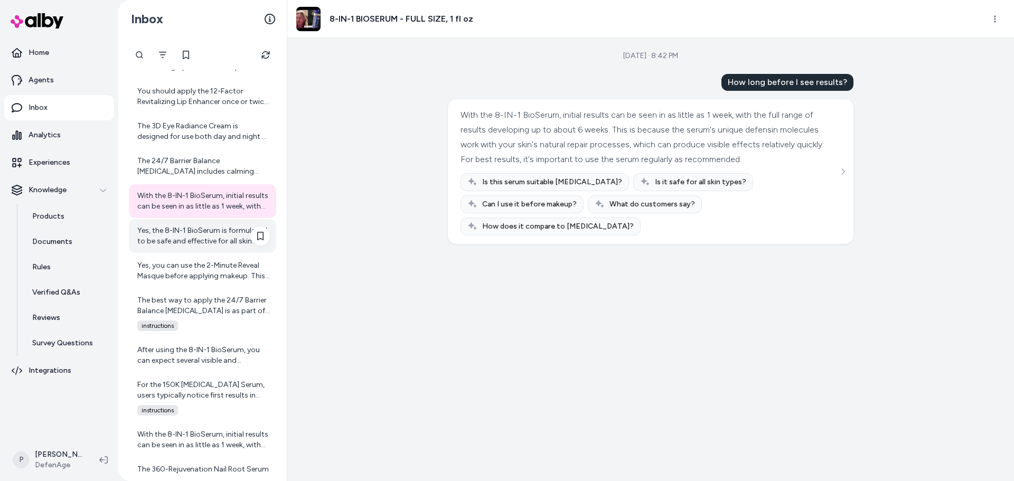
click at [193, 232] on div "Yes, the 8-IN-1 BioSerum is formulated to be safe and effective for all skin ty…" at bounding box center [203, 236] width 133 height 21
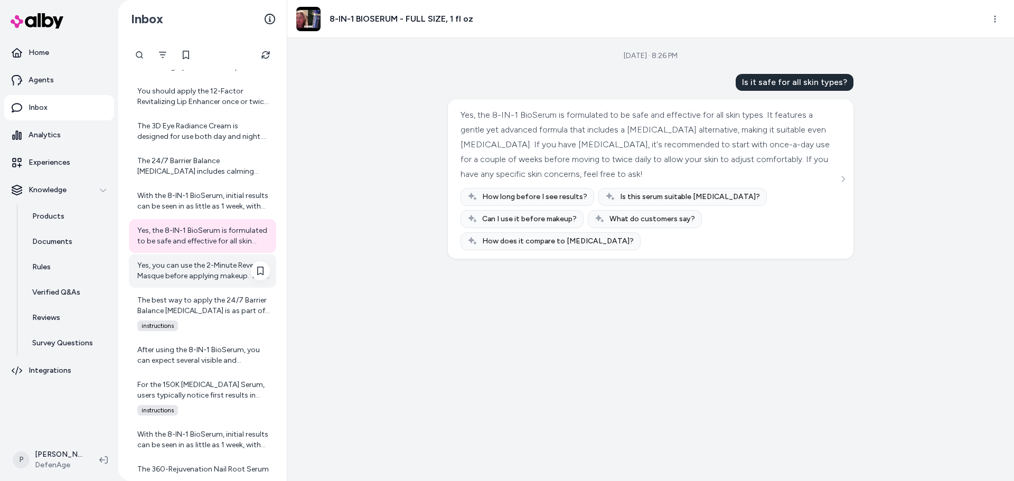
click at [188, 283] on div "Yes, you can use the 2-Minute Reveal Masque before applying makeup. This masque…" at bounding box center [202, 271] width 147 height 34
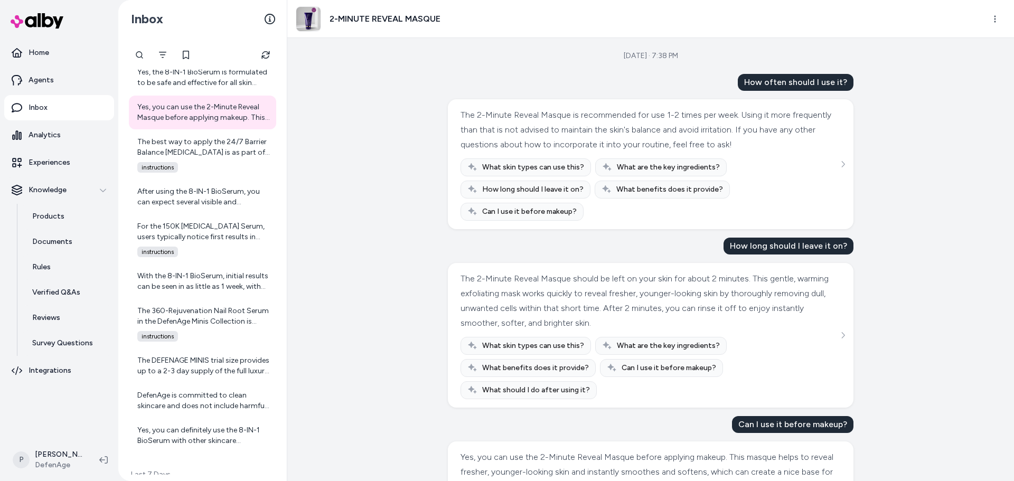
scroll to position [96, 0]
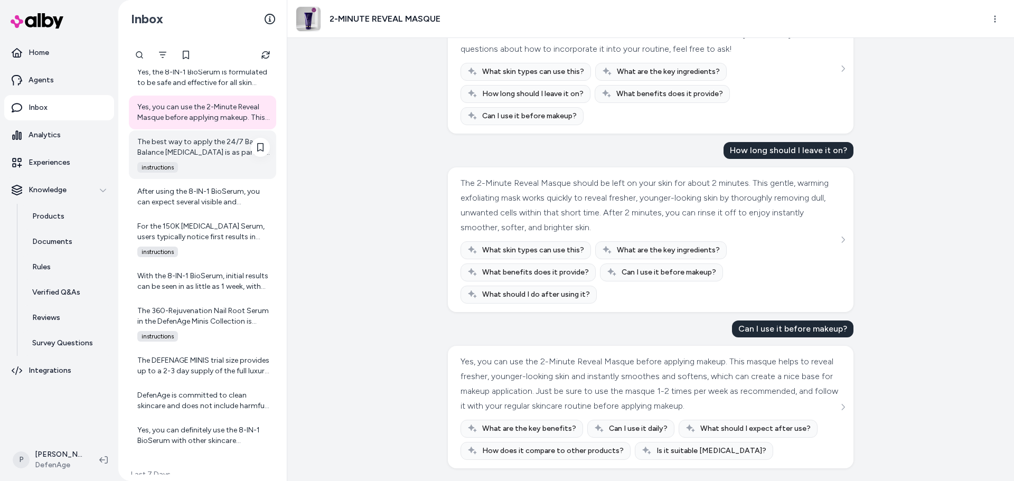
click at [189, 144] on div "The best way to apply the 24/7 Barrier Balance [MEDICAL_DATA] is as part of you…" at bounding box center [203, 147] width 133 height 21
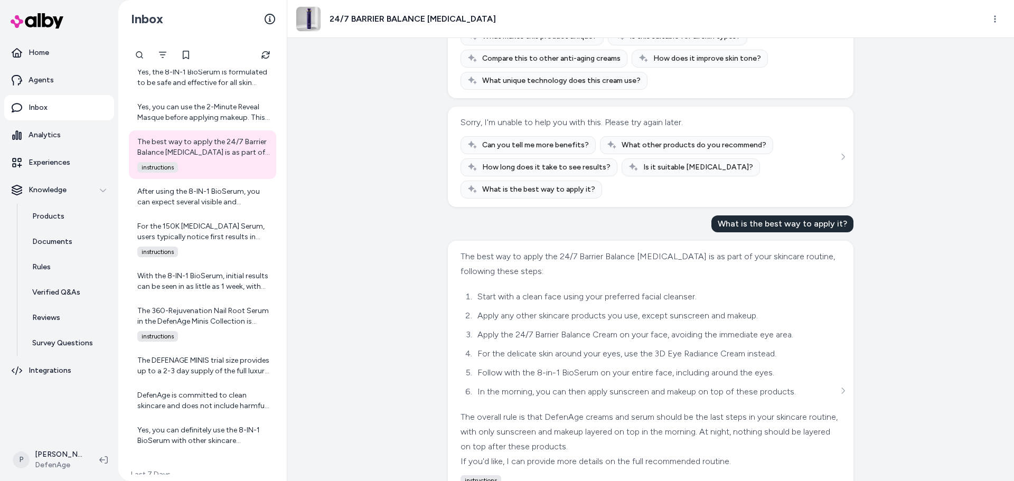
scroll to position [661, 0]
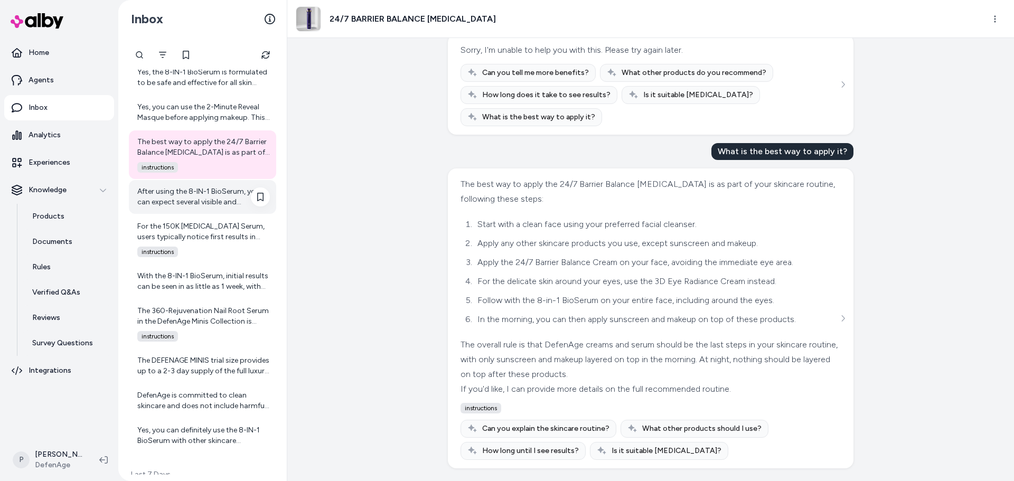
click at [176, 189] on div "After using the 8-IN-1 BioSerum, you can expect several visible and beneficial …" at bounding box center [203, 196] width 133 height 21
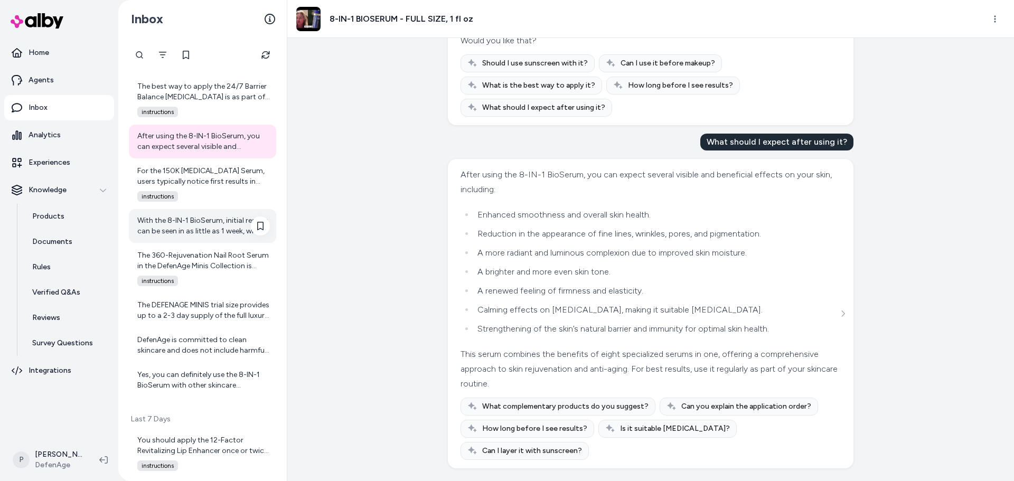
scroll to position [942, 0]
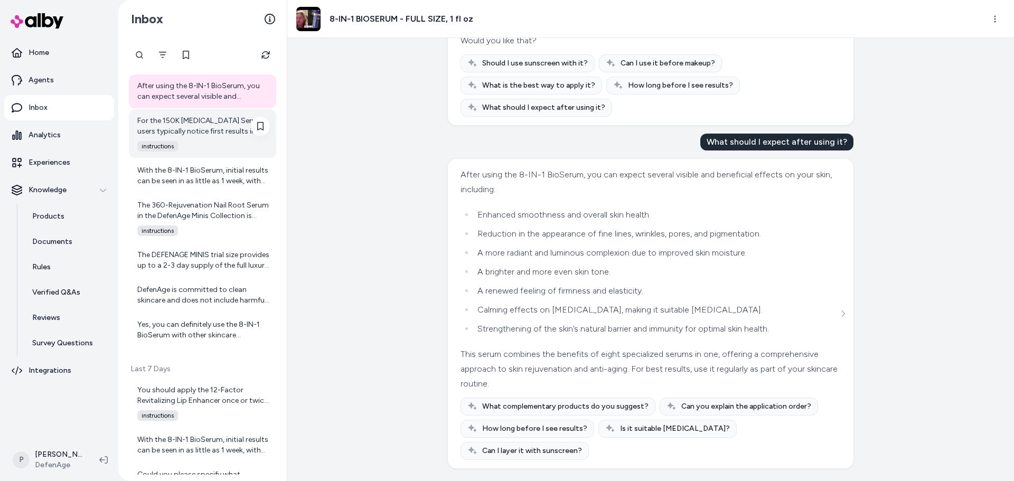
click at [185, 134] on div "For the 150K [MEDICAL_DATA] Serum, users typically notice first results in abou…" at bounding box center [203, 126] width 133 height 21
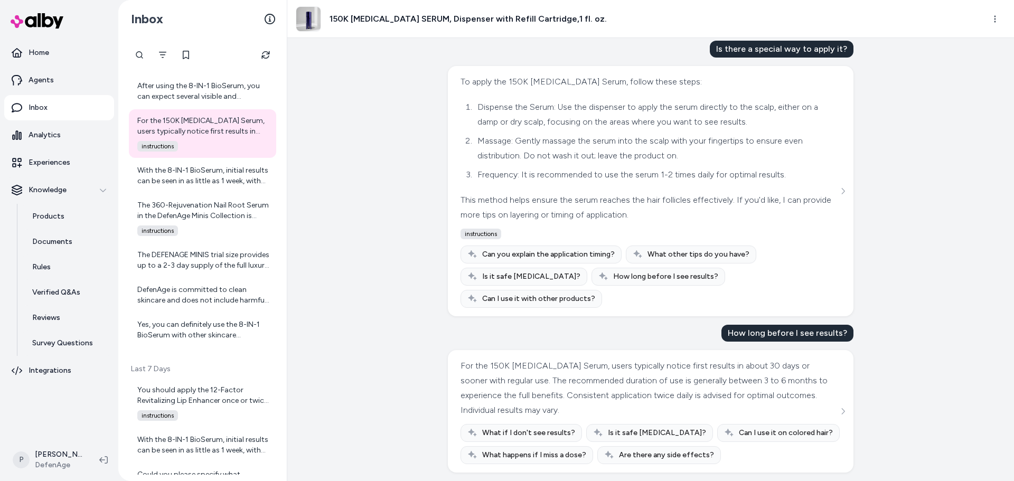
scroll to position [498, 0]
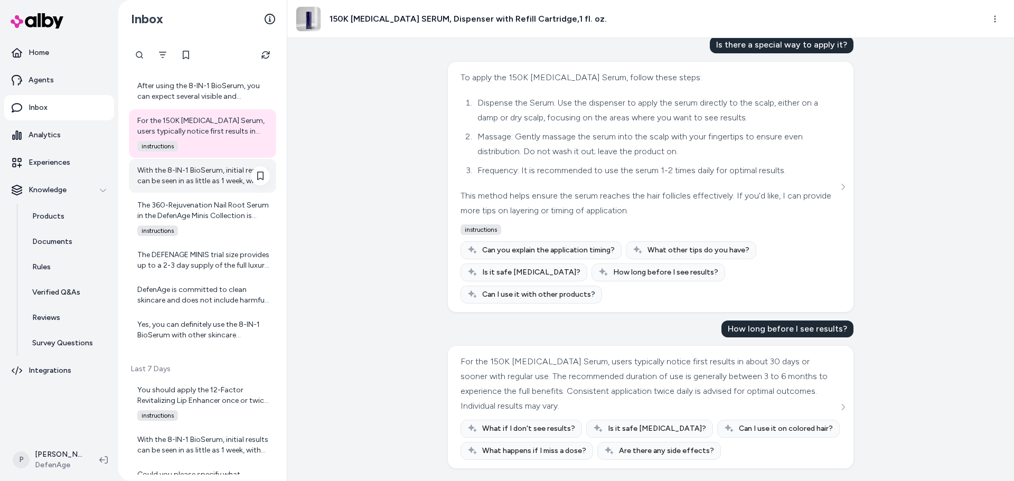
click at [200, 179] on div "With the 8-IN-1 BioSerum, initial results can be seen in as little as 1 week, w…" at bounding box center [203, 175] width 133 height 21
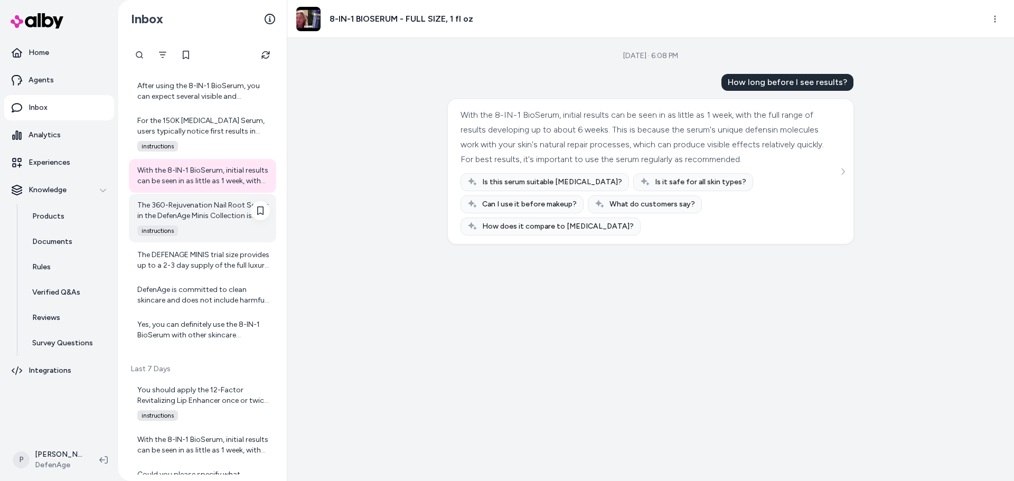
click at [162, 195] on div "The 360-Rejuvenation Nail Root Serum in the DefenAge Minis Collection is design…" at bounding box center [202, 218] width 147 height 49
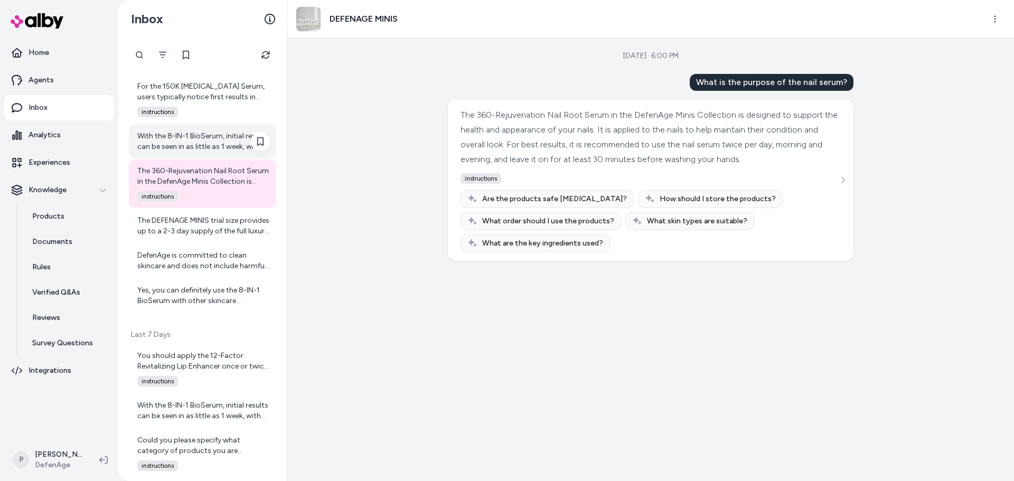
scroll to position [995, 0]
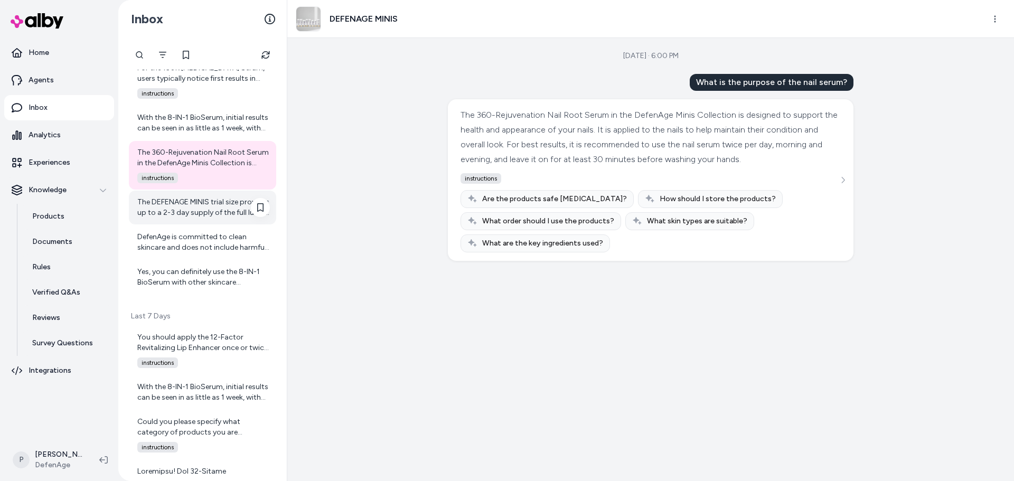
click at [205, 215] on div "The DEFENAGE MINIS trial size provides up to a 2-3 day supply of the full luxur…" at bounding box center [203, 207] width 133 height 21
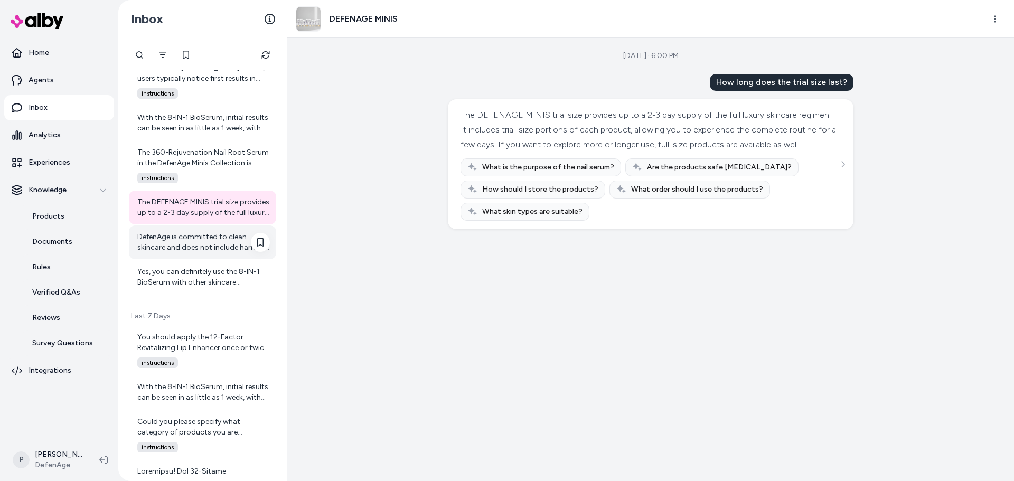
click at [203, 250] on div "DefenAge is committed to clean skincare and does not include harmful ingredient…" at bounding box center [203, 242] width 133 height 21
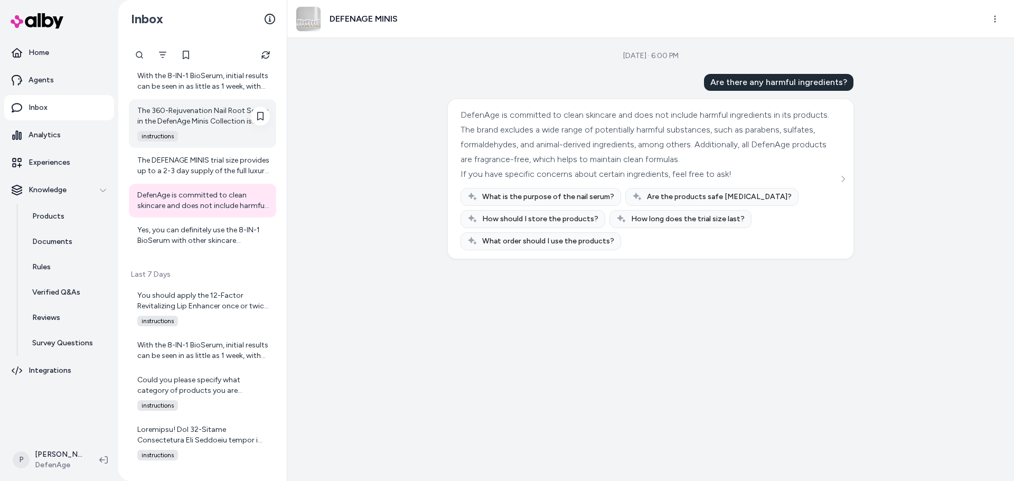
scroll to position [1100, 0]
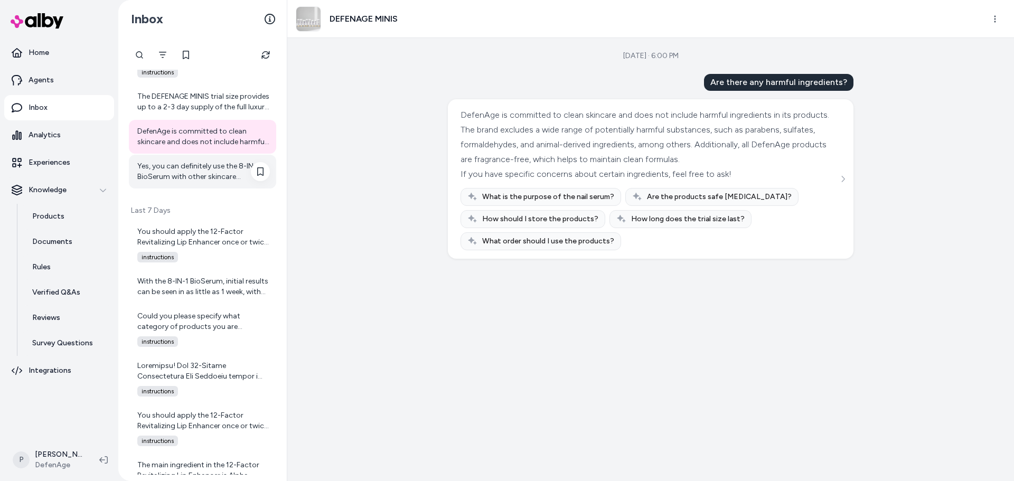
click at [214, 171] on div "Yes, you can definitely use the 8-IN-1 BioSerum with other skincare products. D…" at bounding box center [203, 171] width 133 height 21
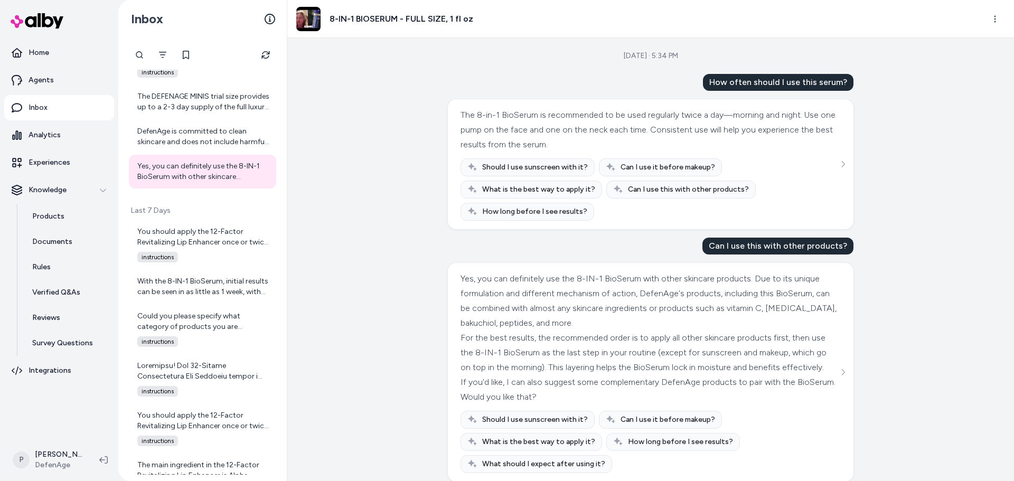
scroll to position [28, 0]
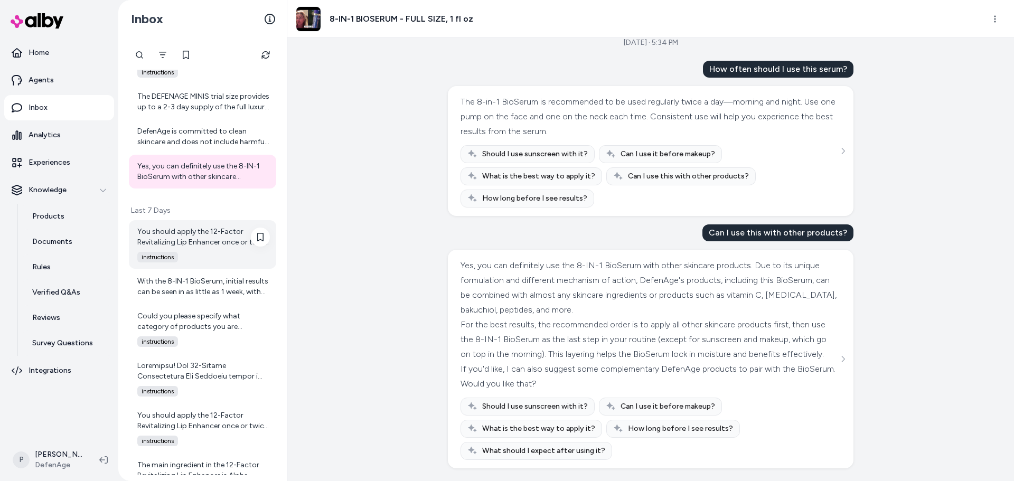
click at [172, 248] on div "You should apply the 12-Factor Revitalizing Lip Enhancer once or twice daily. T…" at bounding box center [202, 244] width 147 height 49
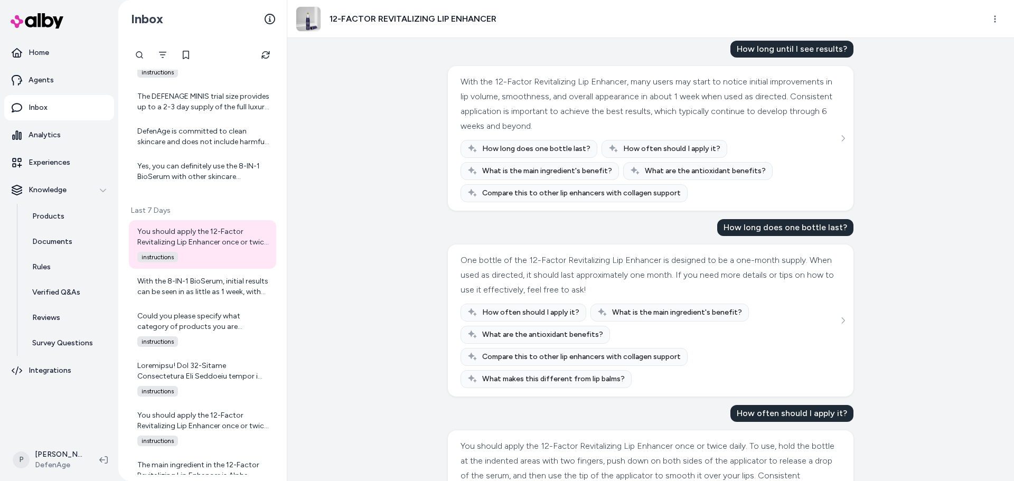
scroll to position [90, 0]
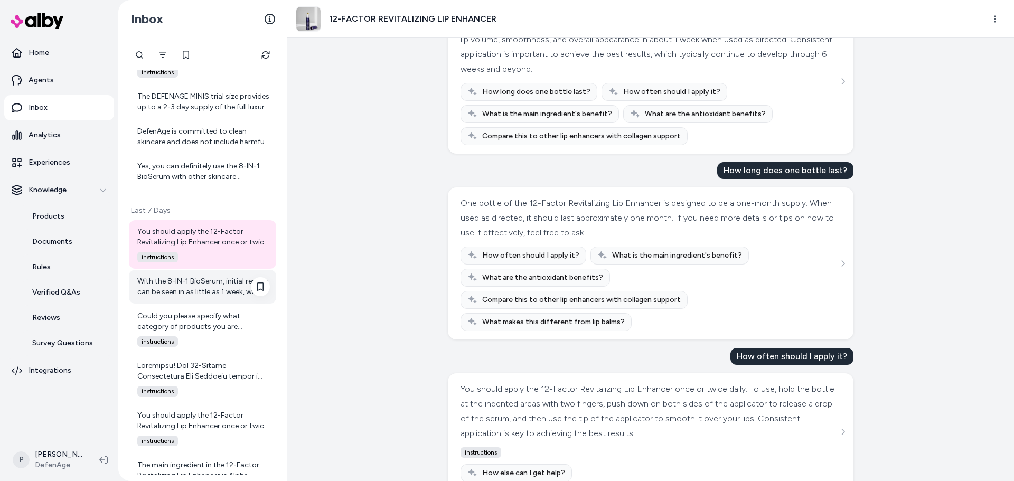
click at [196, 288] on div "With the 8-IN-1 BioSerum, initial results can be seen in as little as 1 week, w…" at bounding box center [203, 286] width 133 height 21
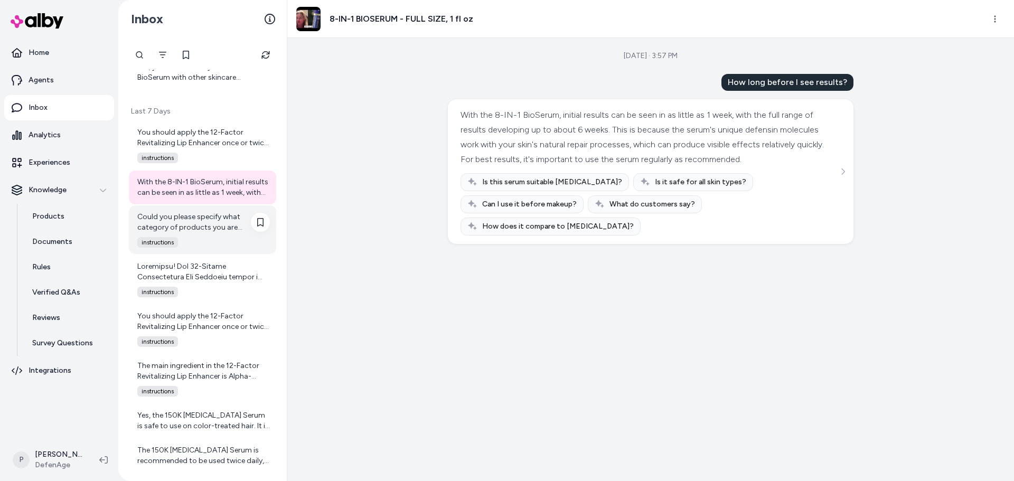
scroll to position [1206, 0]
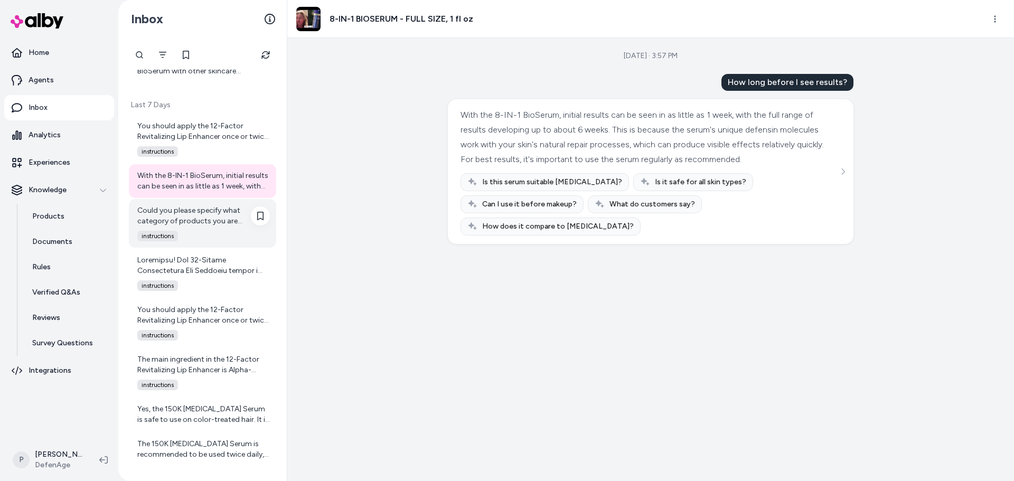
click at [202, 221] on div "Could you please specify what category of products you are interested in? For e…" at bounding box center [203, 215] width 133 height 21
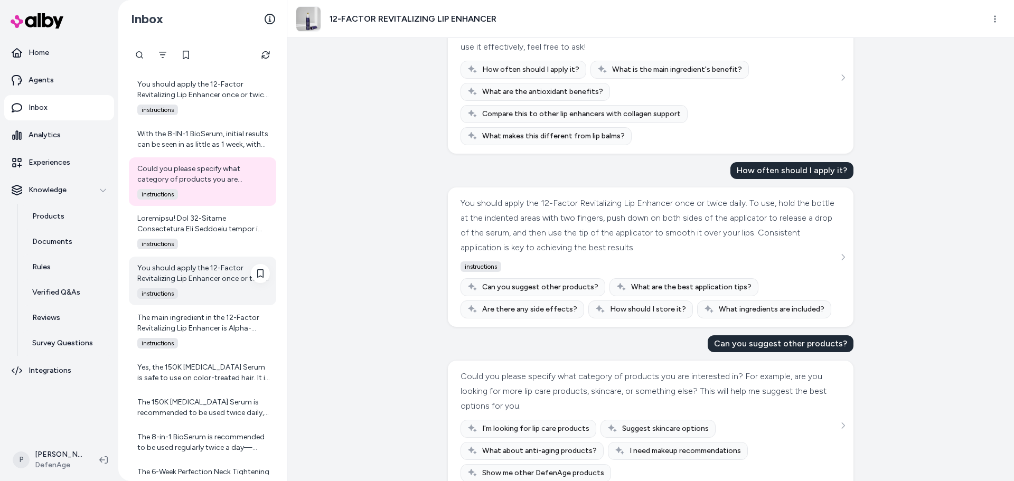
scroll to position [1311, 0]
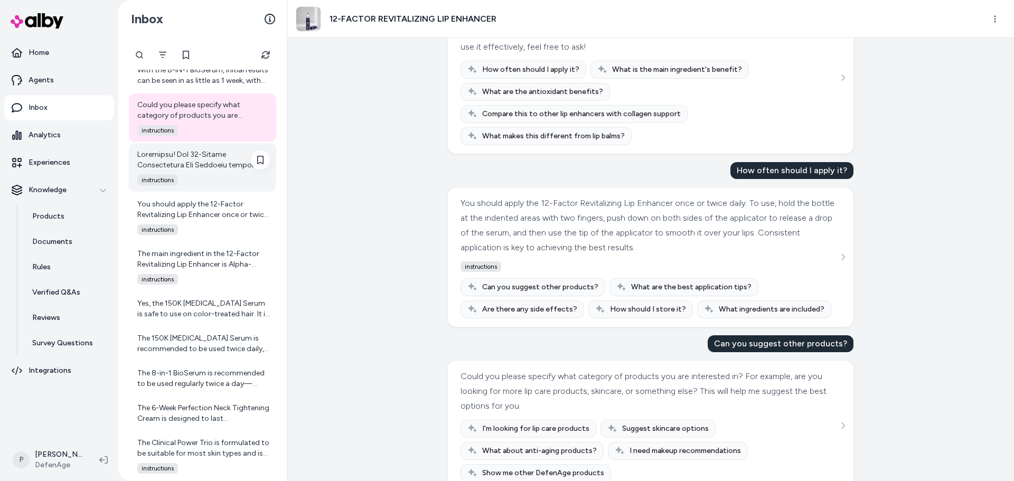
click at [222, 161] on div at bounding box center [203, 159] width 133 height 21
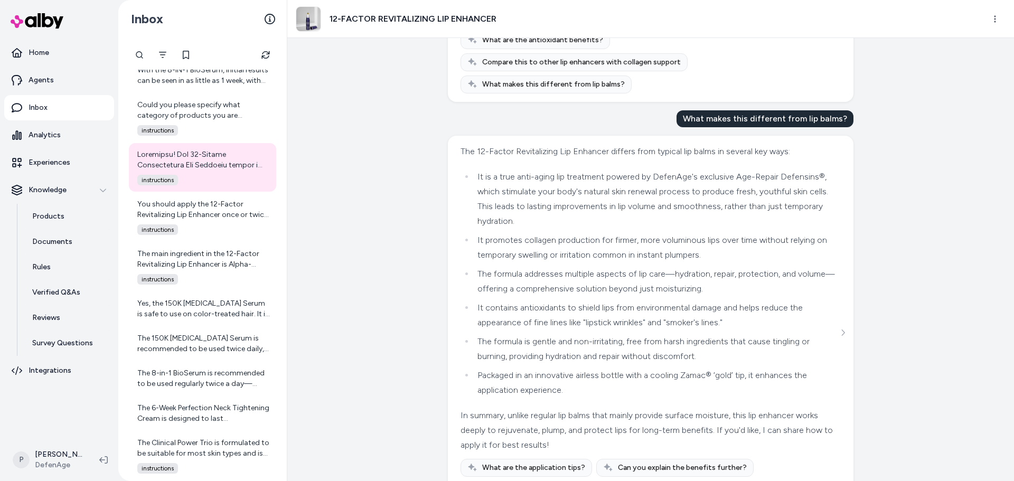
scroll to position [333, 0]
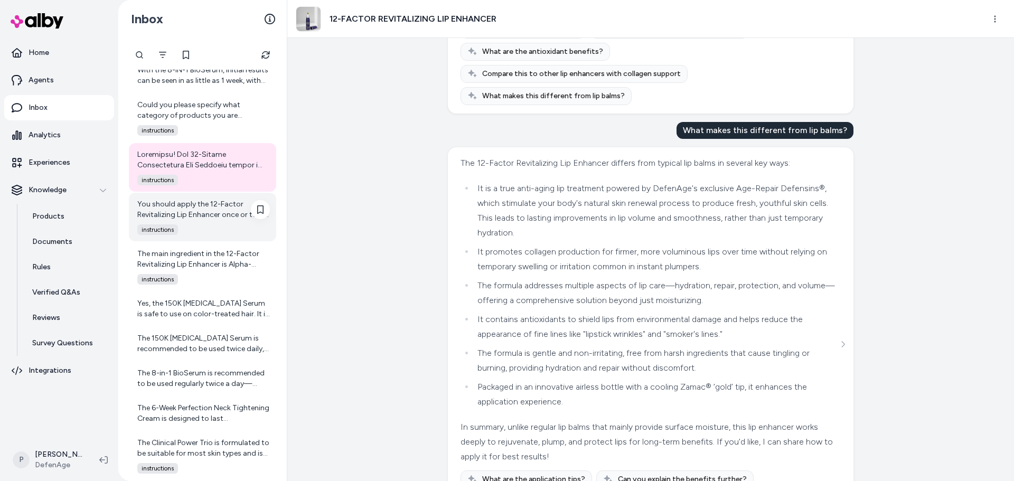
click at [188, 218] on div "You should apply the 12-Factor Revitalizing Lip Enhancer once or twice daily. T…" at bounding box center [203, 209] width 133 height 21
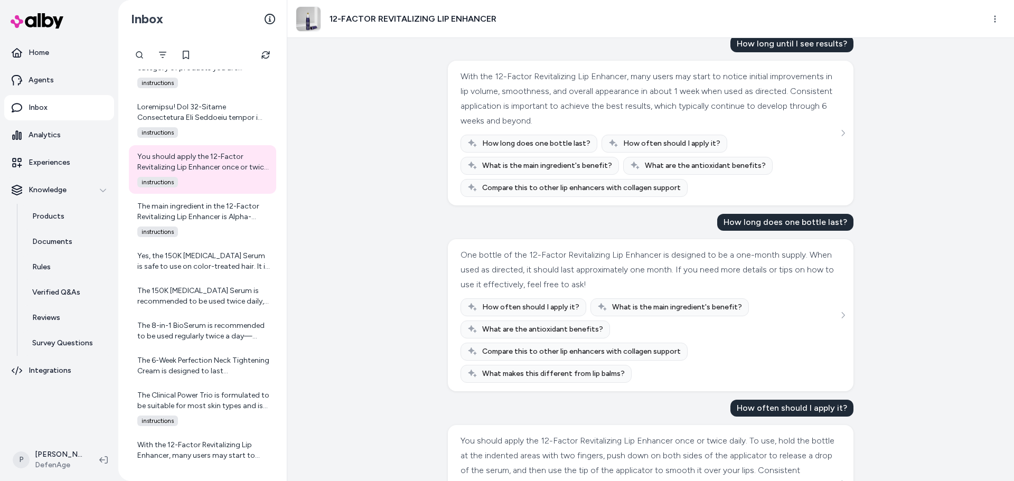
scroll to position [90, 0]
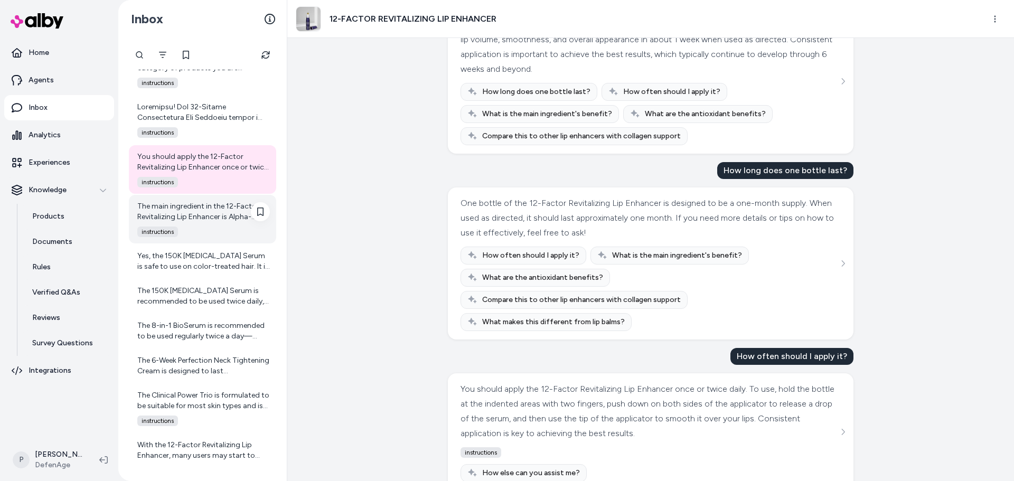
click at [207, 212] on div "The main ingredient in the 12-Factor Revitalizing Lip Enhancer is Alpha-Defensi…" at bounding box center [203, 211] width 133 height 21
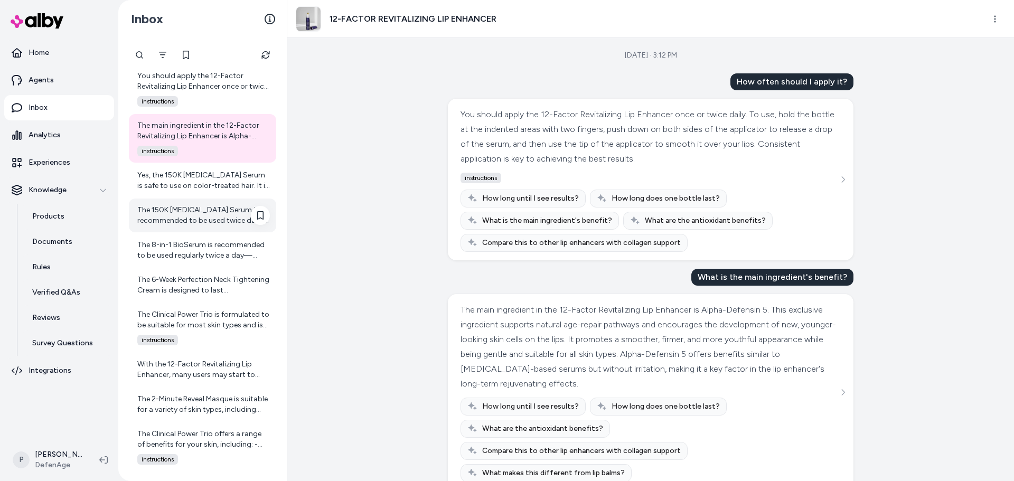
scroll to position [1465, 0]
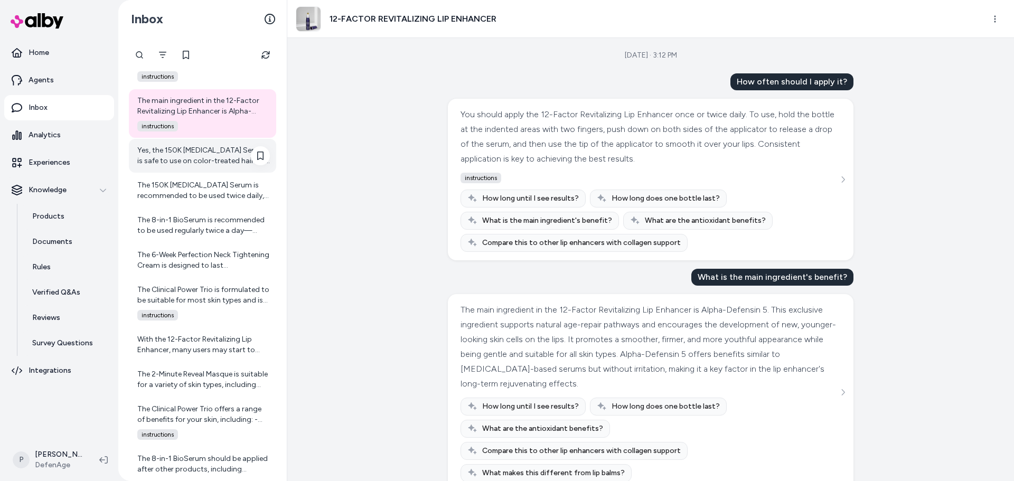
click at [193, 150] on div "Yes, the 150K [MEDICAL_DATA] Serum is safe to use on color-treated hair. It is …" at bounding box center [203, 155] width 133 height 21
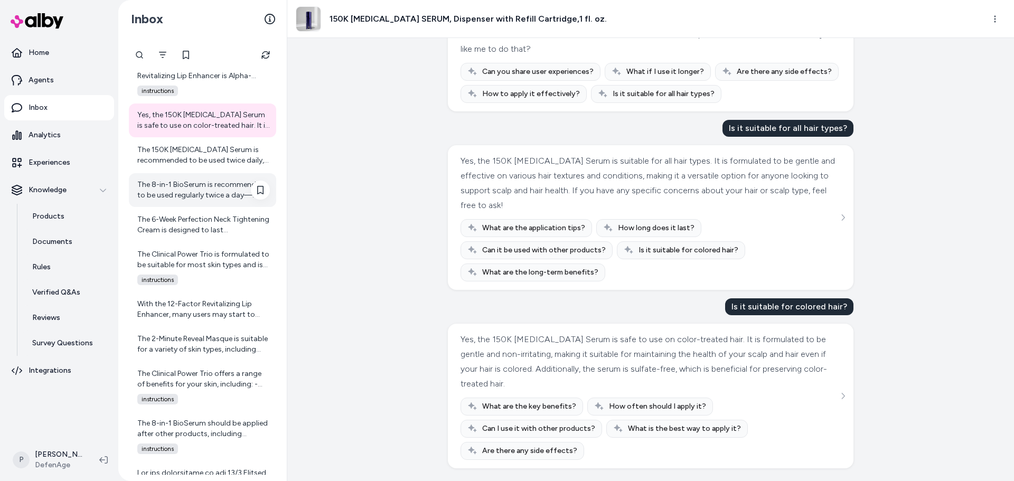
scroll to position [1517, 0]
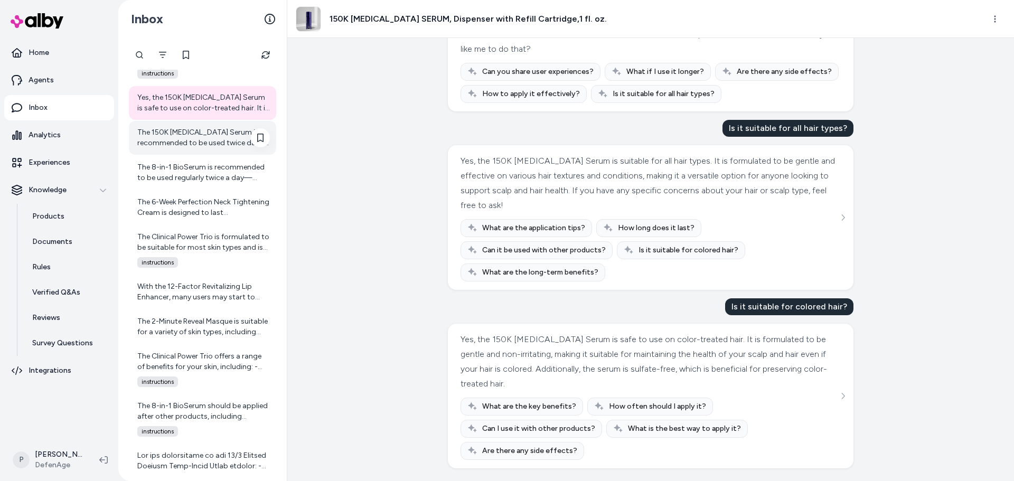
click at [174, 146] on div "The 150K [MEDICAL_DATA] Serum is recommended to be used twice daily, typically …" at bounding box center [203, 137] width 133 height 21
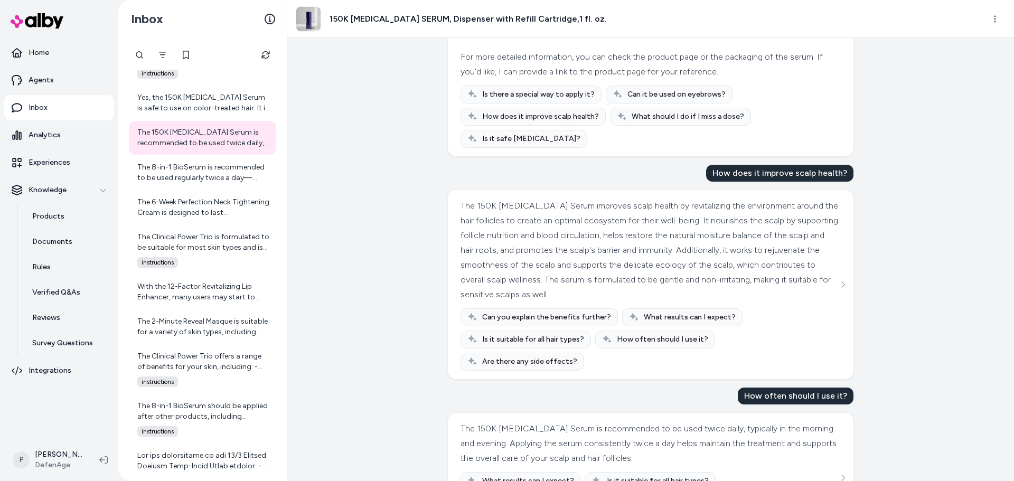
scroll to position [400, 0]
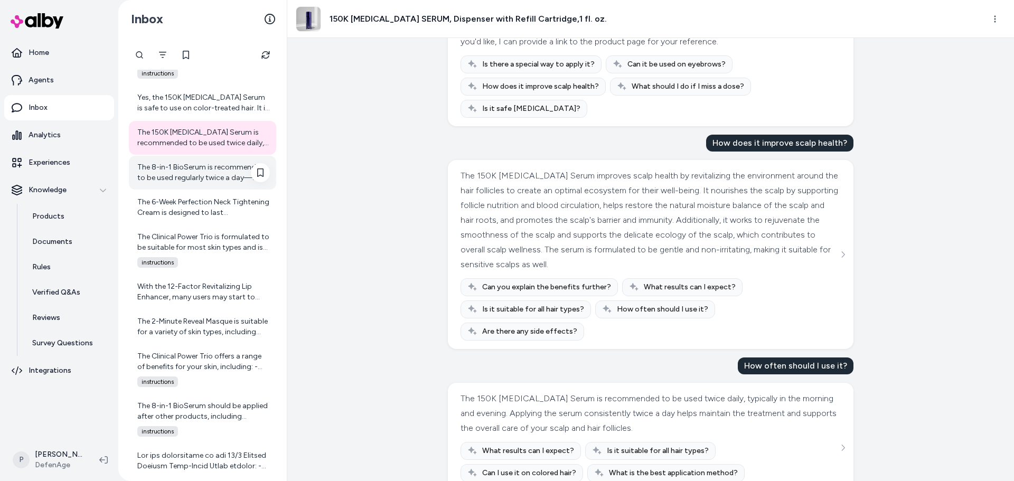
click at [217, 168] on div "The 8-in-1 BioSerum is recommended to be used regularly twice a day—morning and…" at bounding box center [203, 172] width 133 height 21
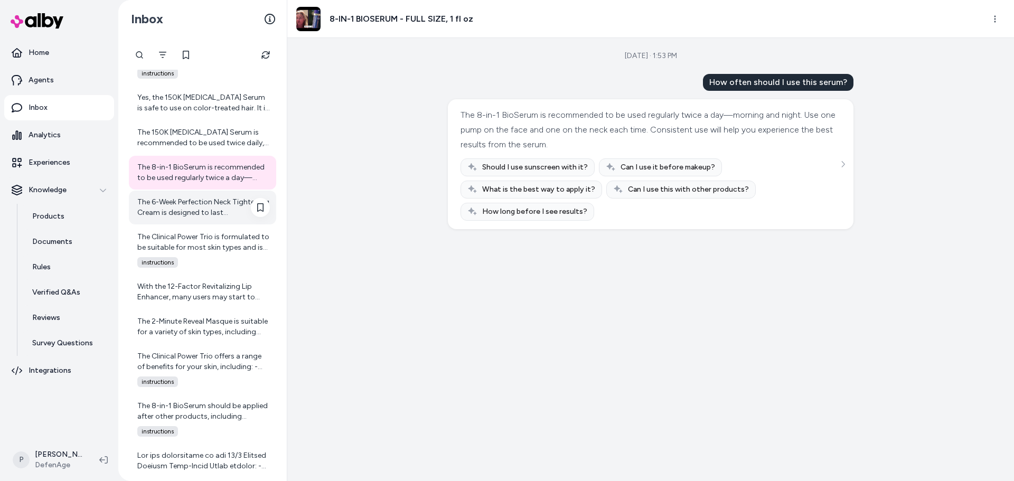
click at [181, 216] on div "The 6-Week Perfection Neck Tightening Cream is designed to last approximately s…" at bounding box center [203, 207] width 133 height 21
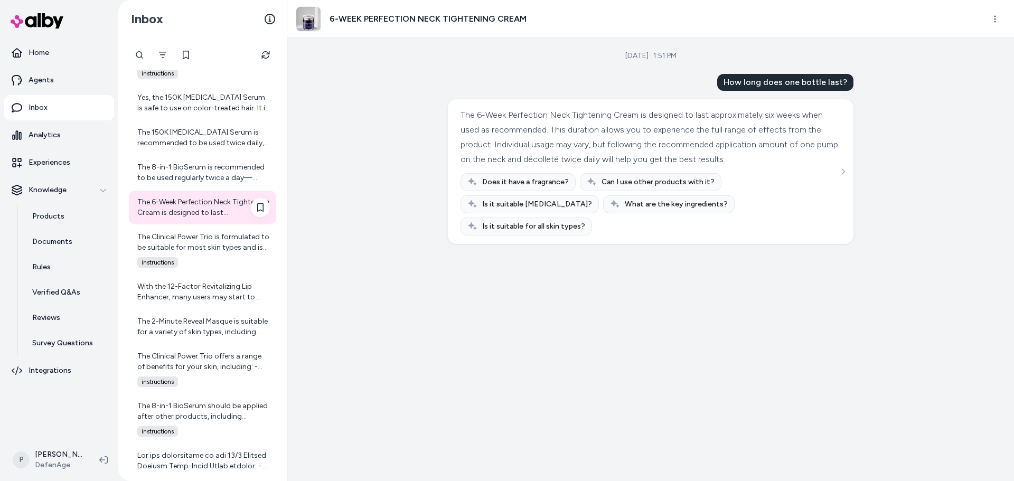
scroll to position [1623, 0]
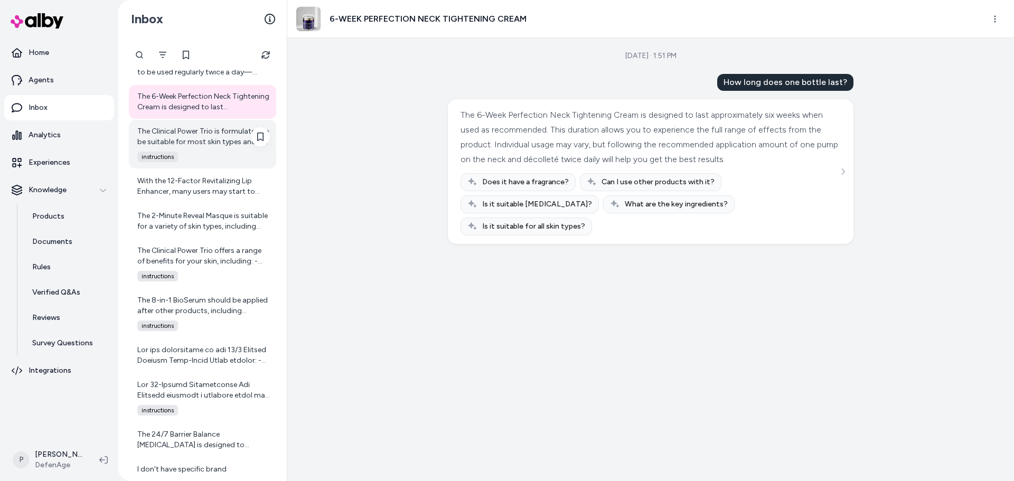
click at [198, 131] on div "The Clinical Power Trio is formulated to be suitable for most skin types and is…" at bounding box center [203, 136] width 133 height 21
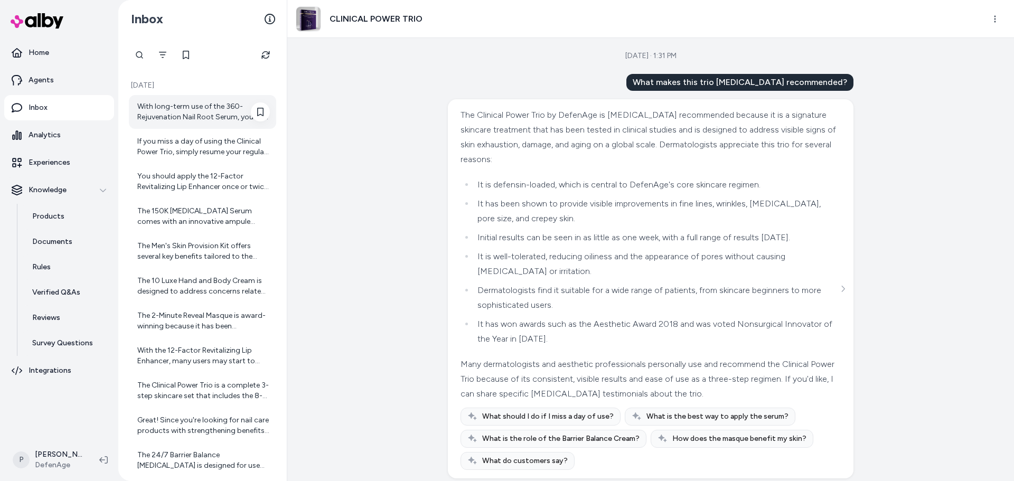
click at [219, 120] on div "With long-term use of the 360-Rejuvenation Nail Root Serum, you can expect a re…" at bounding box center [203, 111] width 133 height 21
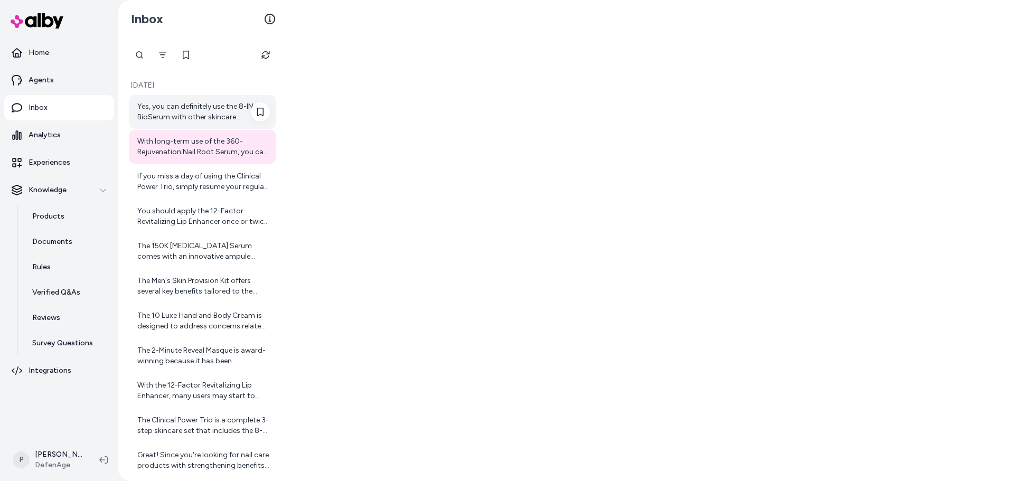
click at [191, 117] on div "Yes, you can definitely use the 8-IN-1 BioSerum with other skincare products. D…" at bounding box center [203, 111] width 133 height 21
